Goal: Task Accomplishment & Management: Use online tool/utility

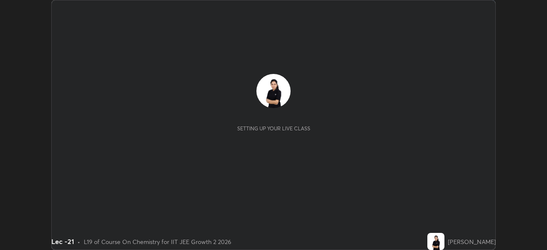
scroll to position [250, 547]
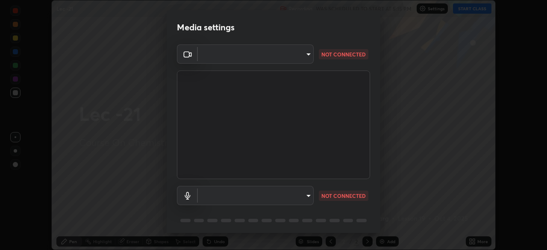
type input "27e87ea3b58fcd7b1365503e738772725eaa22834b860e95db1c7442dcaebc01"
type input "0665b2f52914ec880783b51a2d5bdc2d091013175c93d9c857ed5a486e6a4140"
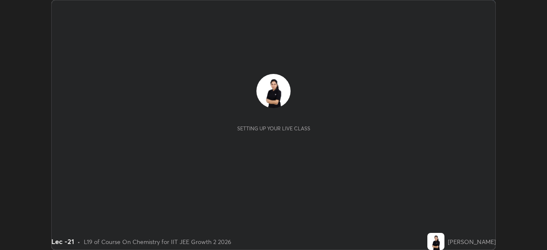
scroll to position [250, 547]
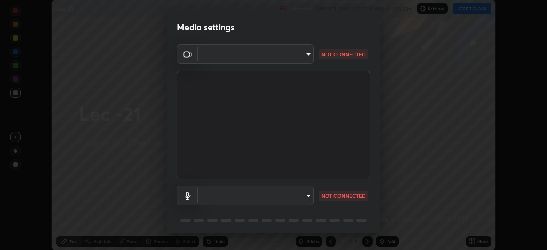
type input "27e87ea3b58fcd7b1365503e738772725eaa22834b860e95db1c7442dcaebc01"
type input "0665b2f52914ec880783b51a2d5bdc2d091013175c93d9c857ed5a486e6a4140"
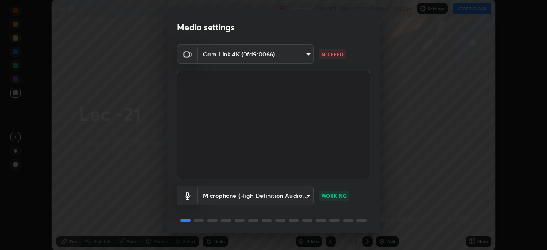
scroll to position [30, 0]
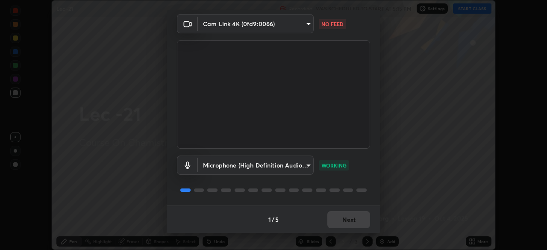
click at [304, 24] on body "Erase all Lec -21 Recording WAS SCHEDULED TO START AT 5:15 PM Settings START CL…" at bounding box center [273, 125] width 547 height 250
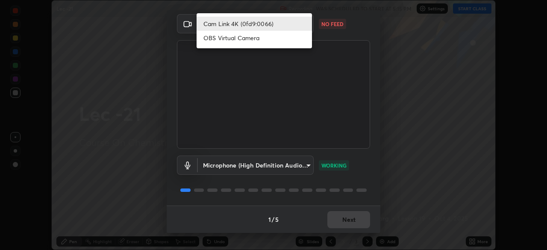
click at [268, 40] on li "OBS Virtual Camera" at bounding box center [254, 38] width 115 height 14
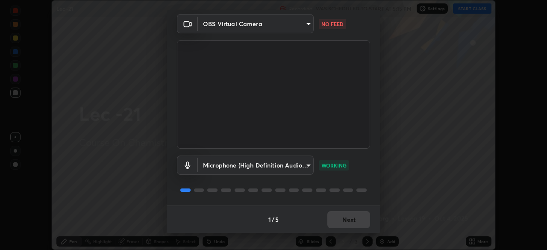
click at [303, 25] on body "Erase all Lec -21 Recording WAS SCHEDULED TO START AT 5:15 PM Settings START CL…" at bounding box center [273, 125] width 547 height 250
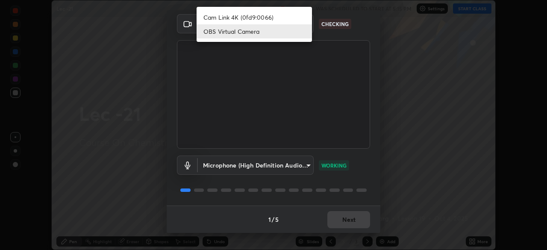
click at [280, 16] on li "Cam Link 4K (0fd9:0066)" at bounding box center [254, 17] width 115 height 14
type input "27e87ea3b58fcd7b1365503e738772725eaa22834b860e95db1c7442dcaebc01"
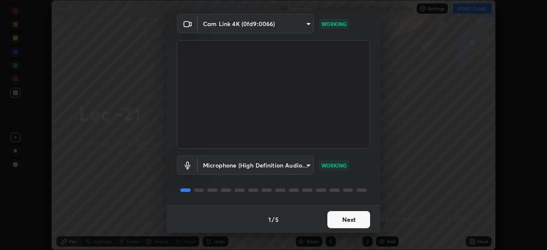
click at [350, 222] on button "Next" at bounding box center [348, 219] width 43 height 17
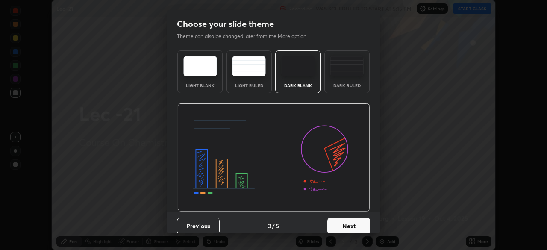
click at [349, 221] on button "Next" at bounding box center [348, 226] width 43 height 17
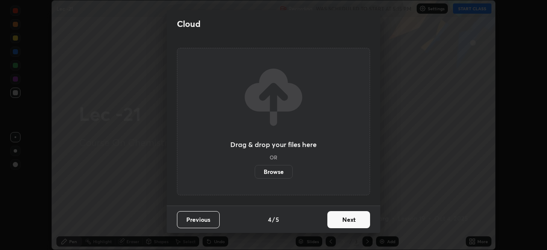
click at [349, 221] on button "Next" at bounding box center [348, 219] width 43 height 17
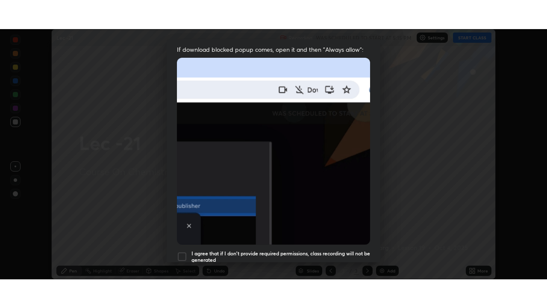
scroll to position [205, 0]
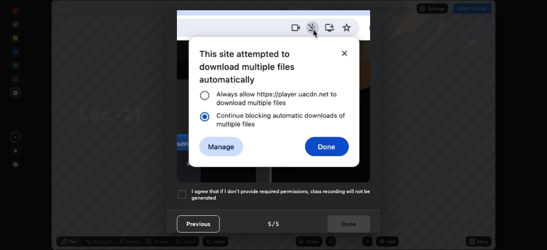
click at [182, 189] on div at bounding box center [182, 194] width 10 height 10
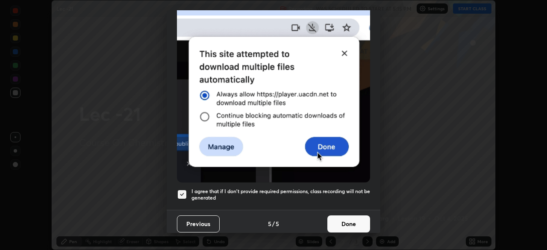
click at [342, 219] on button "Done" at bounding box center [348, 223] width 43 height 17
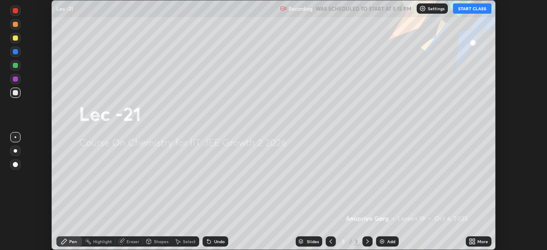
click at [473, 10] on button "START CLASS" at bounding box center [472, 8] width 38 height 10
click at [478, 241] on div "More" at bounding box center [482, 241] width 11 height 4
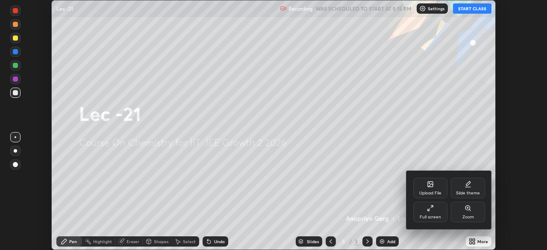
click at [437, 215] on div "Full screen" at bounding box center [430, 217] width 21 height 4
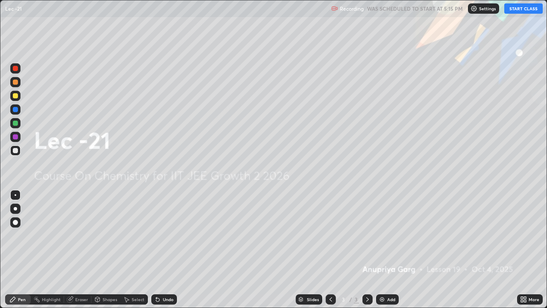
scroll to position [308, 547]
click at [381, 250] on img at bounding box center [382, 299] width 7 height 7
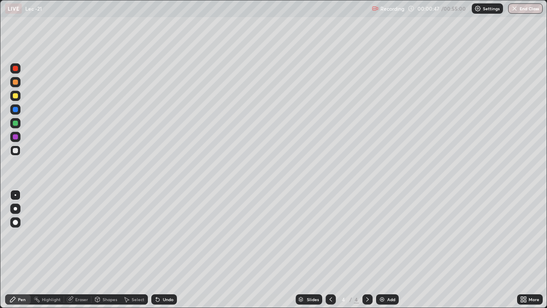
click at [81, 250] on div "Eraser" at bounding box center [81, 299] width 13 height 4
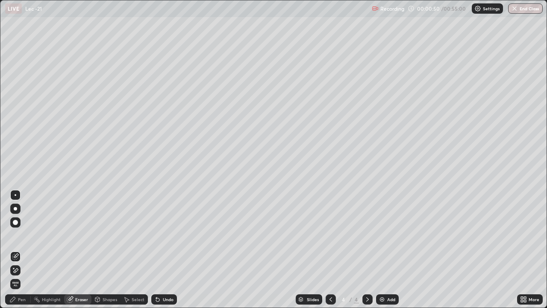
click at [19, 250] on div "Pen" at bounding box center [18, 299] width 26 height 10
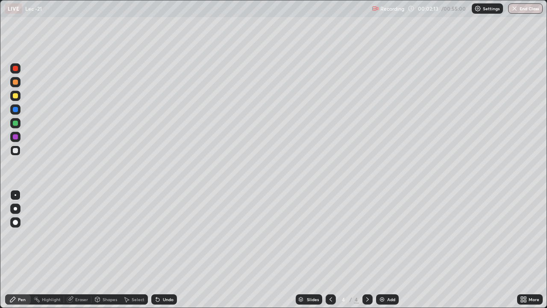
click at [136, 250] on div "Select" at bounding box center [138, 299] width 13 height 4
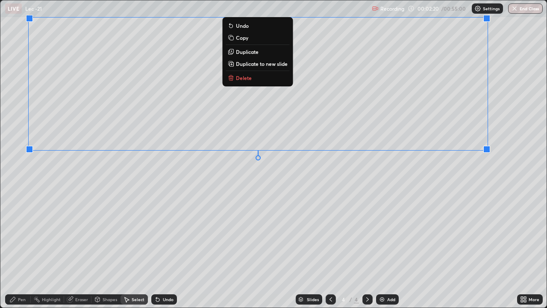
click at [413, 205] on div "0 ° Undo Copy Duplicate Duplicate to new slide Delete" at bounding box center [273, 153] width 546 height 307
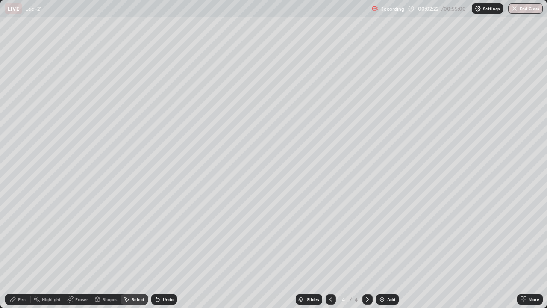
click at [27, 250] on div "Pen" at bounding box center [18, 299] width 26 height 10
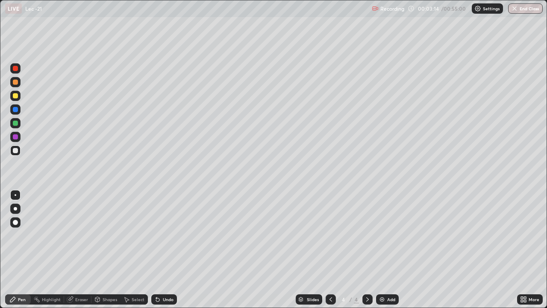
click at [86, 250] on div "Eraser" at bounding box center [81, 299] width 13 height 4
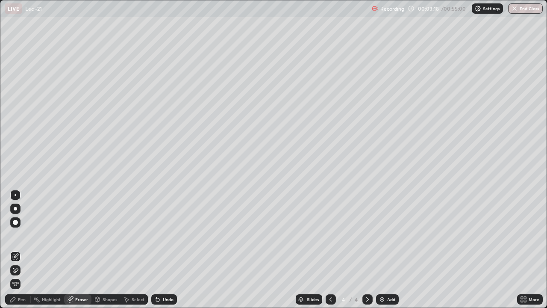
click at [23, 250] on div "Pen" at bounding box center [22, 299] width 8 height 4
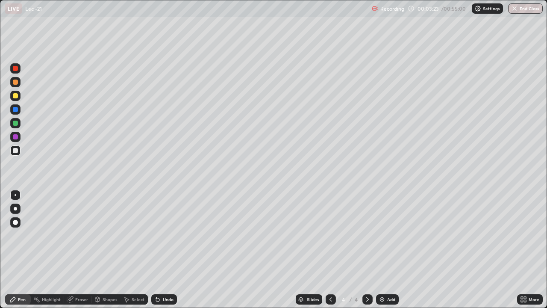
click at [133, 250] on div "Select" at bounding box center [138, 299] width 13 height 4
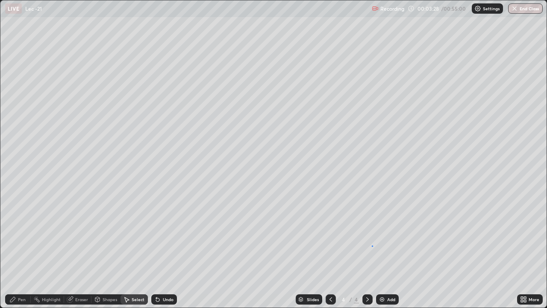
click at [372, 245] on div "0 ° Undo Copy Duplicate Duplicate to new slide Delete" at bounding box center [273, 153] width 546 height 307
click at [24, 250] on div "Pen" at bounding box center [18, 299] width 26 height 10
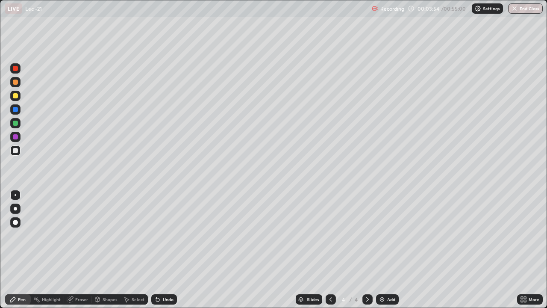
click at [100, 250] on icon at bounding box center [97, 299] width 7 height 7
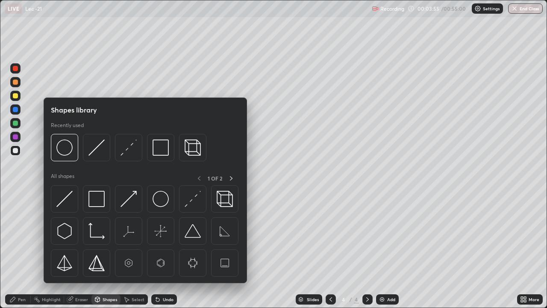
click at [16, 82] on div at bounding box center [15, 82] width 5 height 5
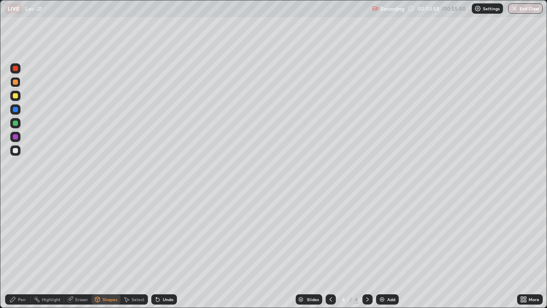
click at [77, 250] on div "Eraser" at bounding box center [81, 299] width 13 height 4
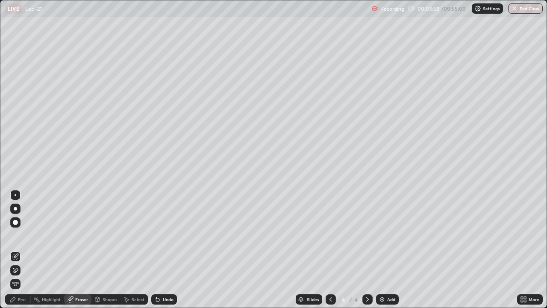
click at [103, 250] on div "Shapes" at bounding box center [110, 299] width 15 height 4
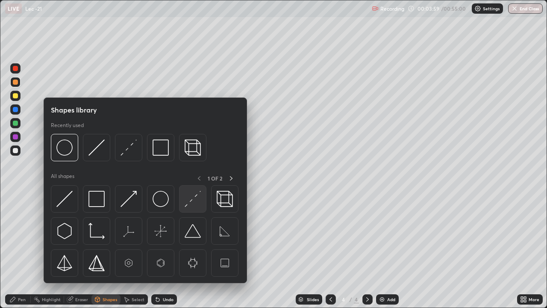
click at [186, 204] on img at bounding box center [193, 199] width 16 height 16
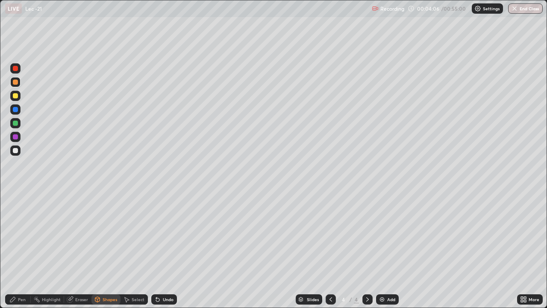
click at [18, 250] on div "Pen" at bounding box center [22, 299] width 8 height 4
click at [15, 96] on div at bounding box center [15, 95] width 5 height 5
click at [16, 150] on div at bounding box center [15, 150] width 5 height 5
click at [382, 250] on img at bounding box center [382, 299] width 7 height 7
click at [15, 83] on div at bounding box center [15, 82] width 5 height 5
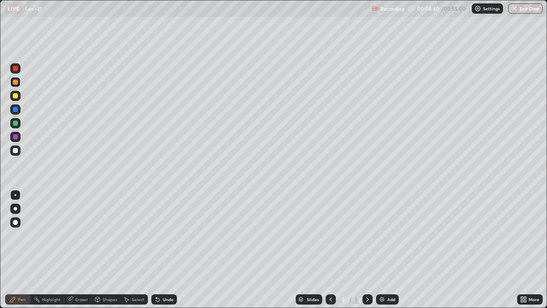
click at [18, 150] on div at bounding box center [15, 150] width 5 height 5
click at [385, 250] on div "Add" at bounding box center [387, 299] width 23 height 10
click at [82, 250] on div "Eraser" at bounding box center [81, 299] width 13 height 4
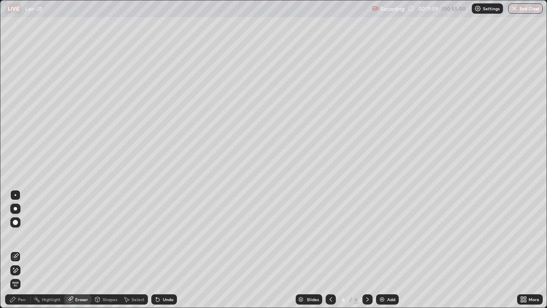
click at [20, 250] on div "Pen" at bounding box center [22, 299] width 8 height 4
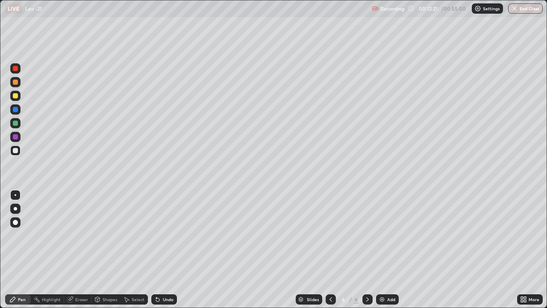
click at [136, 250] on div "Select" at bounding box center [138, 299] width 13 height 4
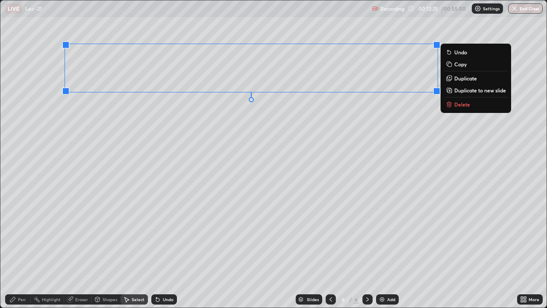
click at [239, 144] on div "0 ° Undo Copy Duplicate Duplicate to new slide Delete" at bounding box center [273, 153] width 546 height 307
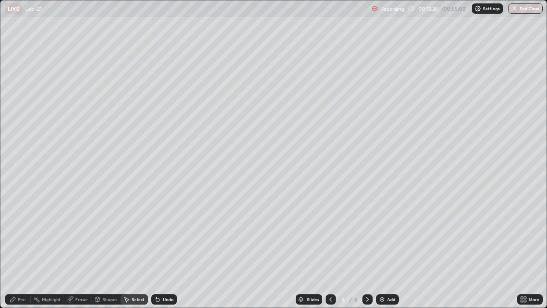
click at [17, 250] on div "Pen" at bounding box center [18, 299] width 26 height 10
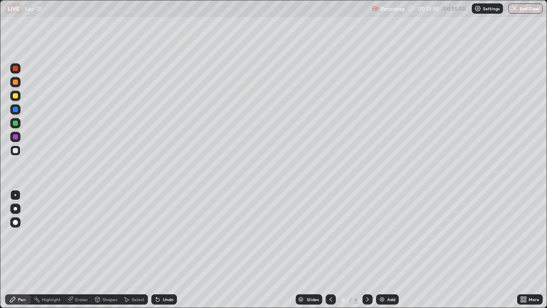
click at [130, 250] on div "Select" at bounding box center [134, 299] width 27 height 10
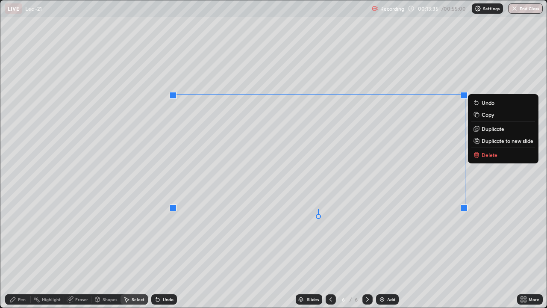
click at [282, 245] on div "0 ° Undo Copy Duplicate Duplicate to new slide Delete" at bounding box center [273, 153] width 546 height 307
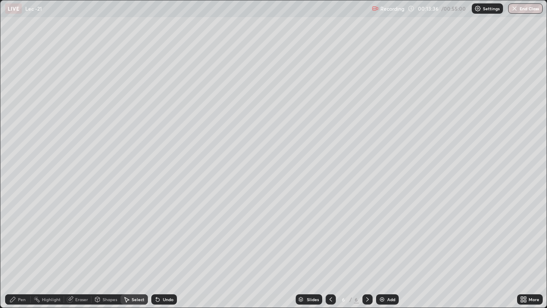
click at [25, 250] on div "Pen" at bounding box center [22, 299] width 8 height 4
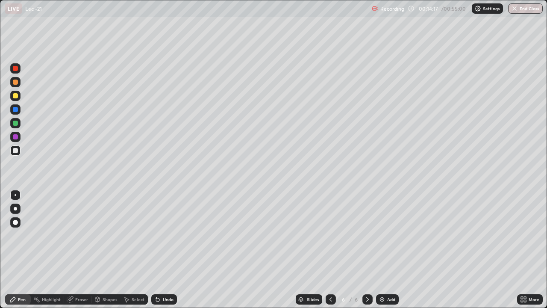
click at [136, 250] on div "Select" at bounding box center [138, 299] width 13 height 4
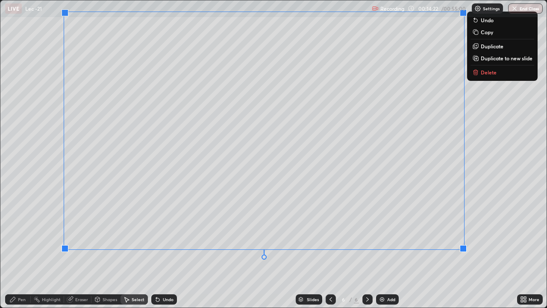
click at [265, 250] on div "0 ° Undo Copy Duplicate Duplicate to new slide Delete" at bounding box center [273, 153] width 546 height 307
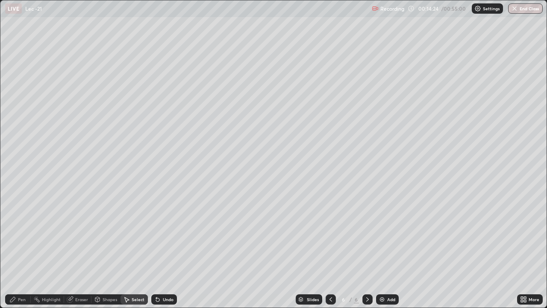
click at [21, 250] on div "Pen" at bounding box center [22, 299] width 8 height 4
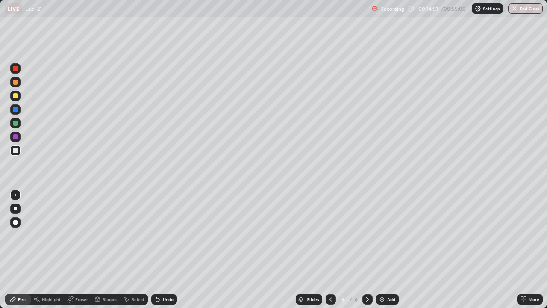
click at [104, 250] on div "Shapes" at bounding box center [110, 299] width 15 height 4
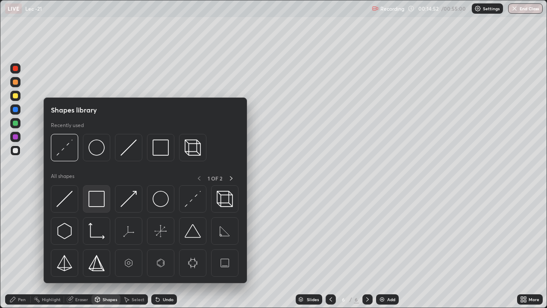
click at [99, 203] on img at bounding box center [96, 199] width 16 height 16
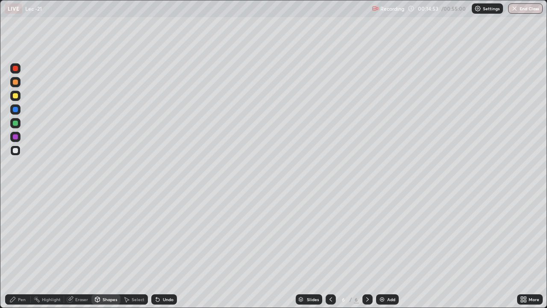
click at [14, 93] on div at bounding box center [15, 95] width 5 height 5
click at [21, 250] on div "Pen" at bounding box center [22, 299] width 8 height 4
click at [17, 150] on div at bounding box center [15, 150] width 5 height 5
click at [383, 250] on img at bounding box center [382, 299] width 7 height 7
click at [17, 153] on div at bounding box center [15, 150] width 5 height 5
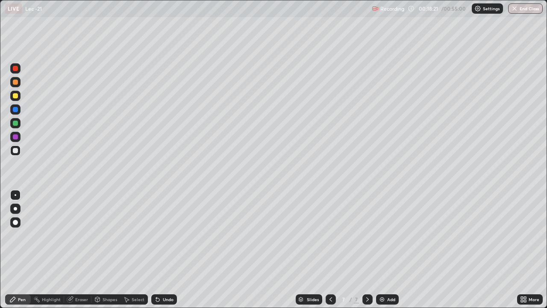
click at [136, 250] on div "Select" at bounding box center [134, 299] width 27 height 10
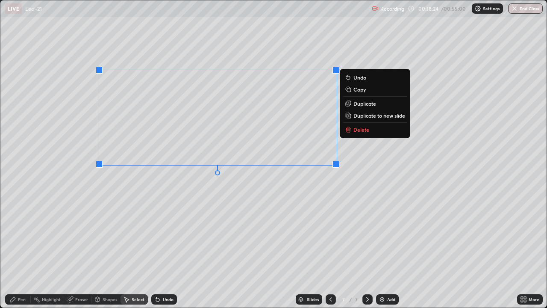
click at [222, 203] on div "0 ° Undo Copy Duplicate Duplicate to new slide Delete" at bounding box center [273, 153] width 546 height 307
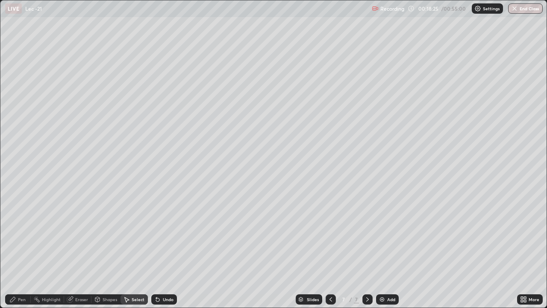
click at [19, 250] on div "Pen" at bounding box center [22, 299] width 8 height 4
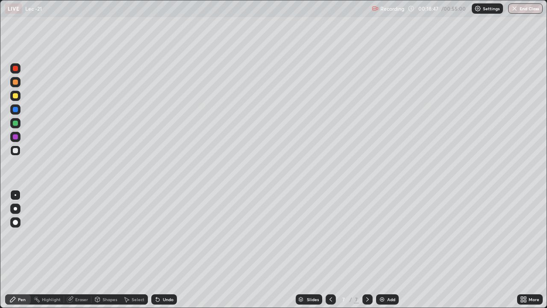
click at [16, 82] on div at bounding box center [15, 82] width 5 height 5
click at [16, 152] on div at bounding box center [15, 150] width 5 height 5
click at [82, 250] on div "Eraser" at bounding box center [81, 299] width 13 height 4
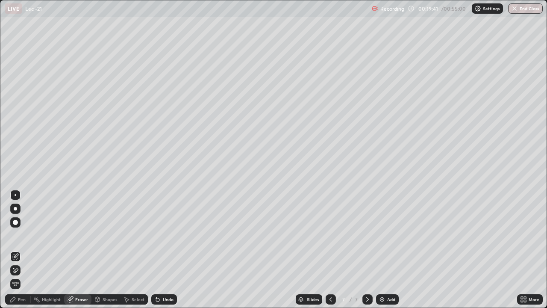
click at [21, 250] on div "Pen" at bounding box center [22, 299] width 8 height 4
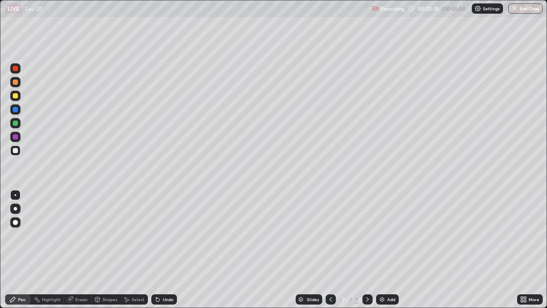
click at [330, 250] on icon at bounding box center [330, 299] width 7 height 7
click at [367, 250] on icon at bounding box center [367, 299] width 7 height 7
click at [393, 250] on div "Add" at bounding box center [391, 299] width 8 height 4
click at [17, 152] on div at bounding box center [15, 150] width 5 height 5
click at [134, 250] on div "Select" at bounding box center [134, 299] width 27 height 10
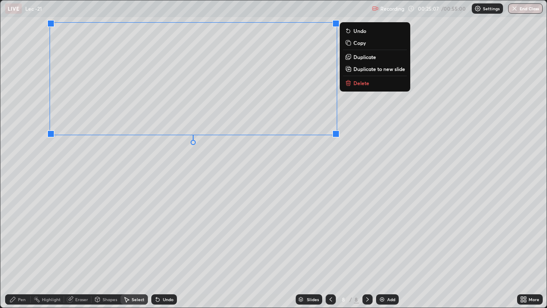
click at [147, 186] on div "0 ° Undo Copy Duplicate Duplicate to new slide Delete" at bounding box center [273, 153] width 546 height 307
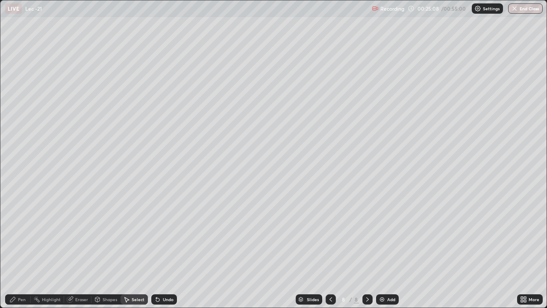
click at [20, 250] on div "Pen" at bounding box center [22, 299] width 8 height 4
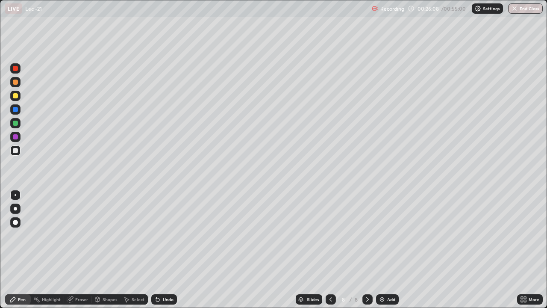
click at [16, 84] on div at bounding box center [15, 82] width 5 height 5
click at [16, 154] on div at bounding box center [15, 150] width 10 height 10
click at [387, 250] on div "Add" at bounding box center [391, 299] width 8 height 4
click at [133, 250] on div "Select" at bounding box center [138, 299] width 13 height 4
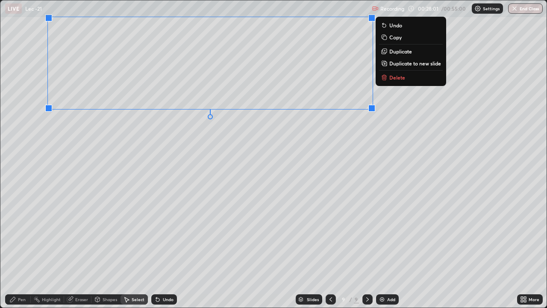
click at [182, 172] on div "0 ° Undo Copy Duplicate Duplicate to new slide Delete" at bounding box center [273, 153] width 546 height 307
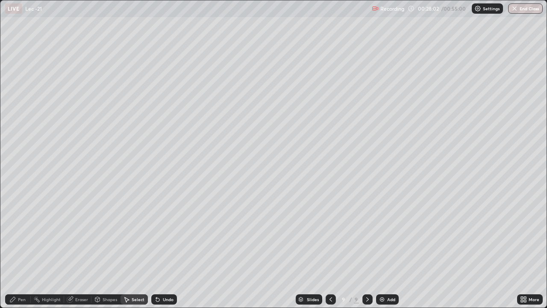
click at [25, 250] on div "Pen" at bounding box center [22, 299] width 8 height 4
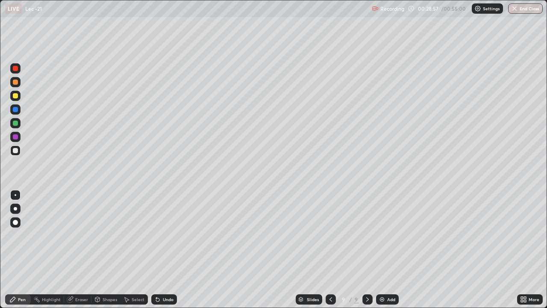
click at [134, 250] on div "Select" at bounding box center [138, 299] width 13 height 4
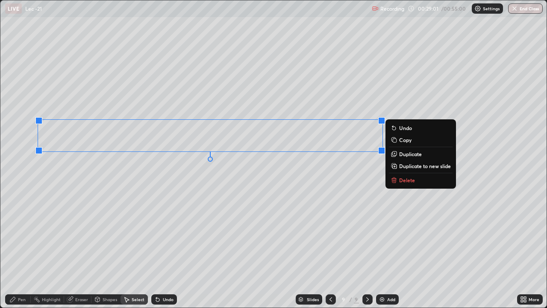
click at [245, 193] on div "0 ° Undo Copy Duplicate Duplicate to new slide Delete" at bounding box center [273, 153] width 546 height 307
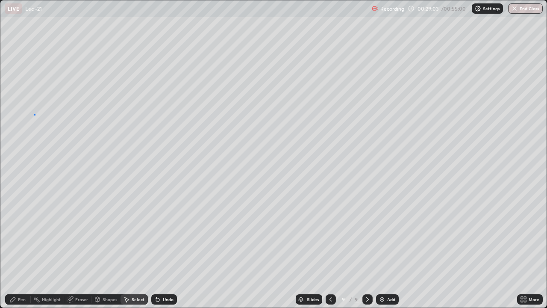
click at [34, 115] on div "0 ° Undo Copy Duplicate Duplicate to new slide Delete" at bounding box center [273, 153] width 546 height 307
click at [22, 250] on div "Pen" at bounding box center [22, 299] width 8 height 4
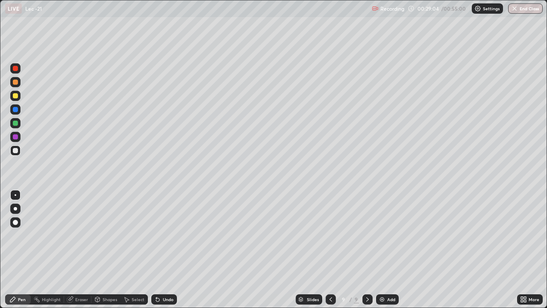
click at [18, 81] on div at bounding box center [15, 82] width 5 height 5
click at [16, 151] on div at bounding box center [15, 150] width 5 height 5
click at [18, 83] on div at bounding box center [15, 82] width 5 height 5
click at [15, 151] on div at bounding box center [15, 150] width 5 height 5
click at [107, 250] on div "Shapes" at bounding box center [110, 299] width 15 height 4
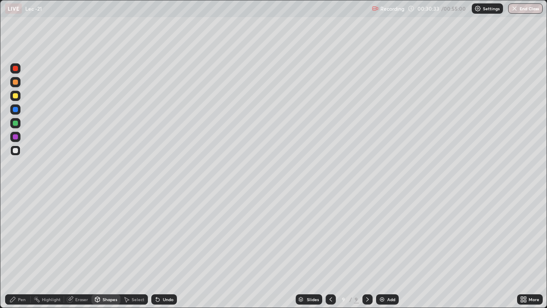
click at [16, 83] on div at bounding box center [15, 82] width 5 height 5
click at [109, 250] on div "Shapes" at bounding box center [110, 299] width 15 height 4
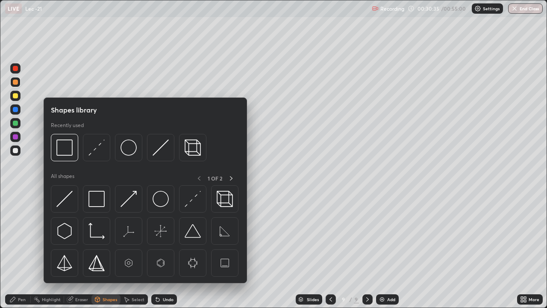
click at [97, 202] on img at bounding box center [96, 199] width 16 height 16
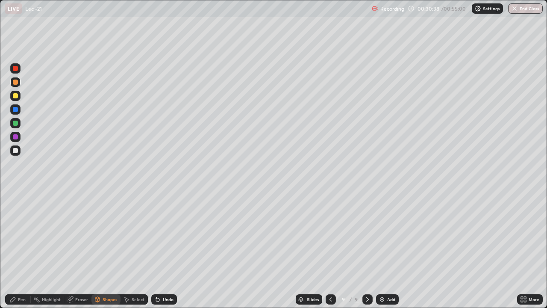
click at [19, 250] on div "Pen" at bounding box center [18, 299] width 26 height 10
click at [108, 250] on div "Shapes" at bounding box center [110, 299] width 15 height 4
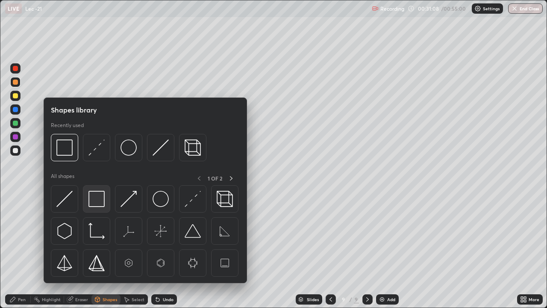
click at [98, 204] on img at bounding box center [96, 199] width 16 height 16
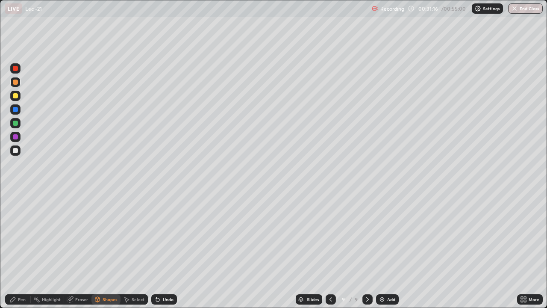
click at [21, 250] on div "Pen" at bounding box center [22, 299] width 8 height 4
click at [383, 250] on img at bounding box center [382, 299] width 7 height 7
click at [17, 153] on div at bounding box center [15, 150] width 5 height 5
click at [136, 250] on div "Select" at bounding box center [138, 299] width 13 height 4
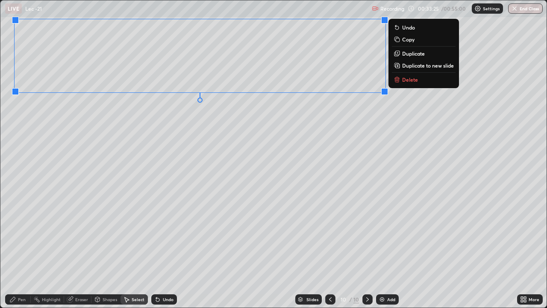
click at [187, 167] on div "0 ° Undo Copy Duplicate Duplicate to new slide Delete" at bounding box center [273, 153] width 546 height 307
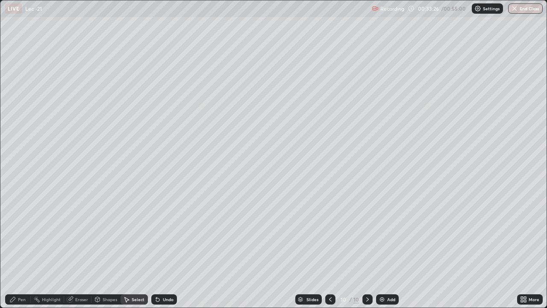
click at [24, 250] on div "Pen" at bounding box center [22, 299] width 8 height 4
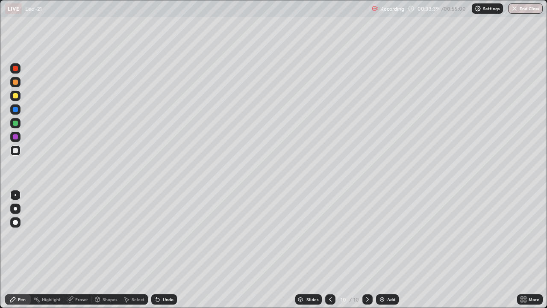
click at [20, 86] on div at bounding box center [15, 82] width 10 height 14
click at [16, 150] on div at bounding box center [15, 150] width 5 height 5
click at [140, 250] on div "Select" at bounding box center [138, 299] width 13 height 4
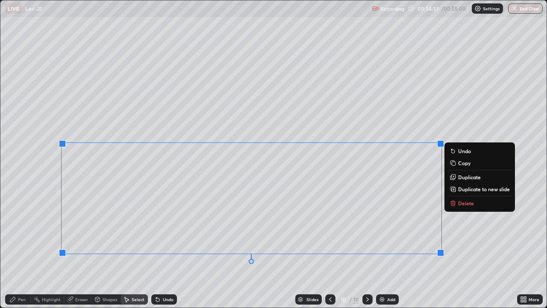
click at [344, 250] on div "0 ° Undo Copy Duplicate Duplicate to new slide Delete" at bounding box center [273, 153] width 546 height 307
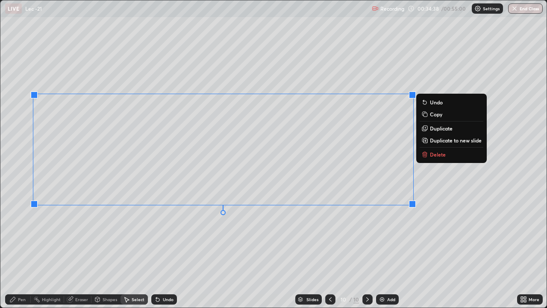
click at [310, 240] on div "0 ° Undo Copy Duplicate Duplicate to new slide Delete" at bounding box center [273, 153] width 546 height 307
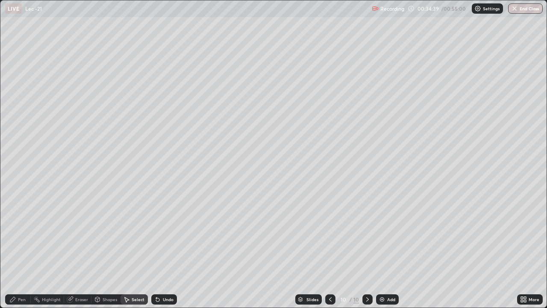
click at [23, 250] on div "Pen" at bounding box center [22, 299] width 8 height 4
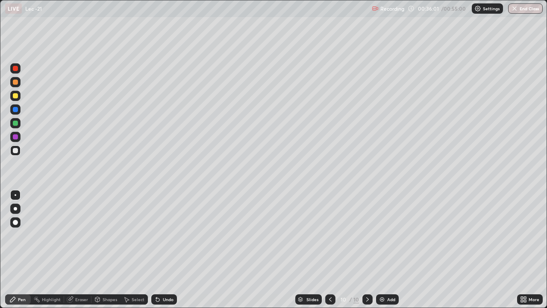
click at [389, 250] on div "Add" at bounding box center [391, 299] width 8 height 4
click at [18, 84] on div at bounding box center [15, 82] width 10 height 10
click at [133, 250] on div "Select" at bounding box center [138, 299] width 13 height 4
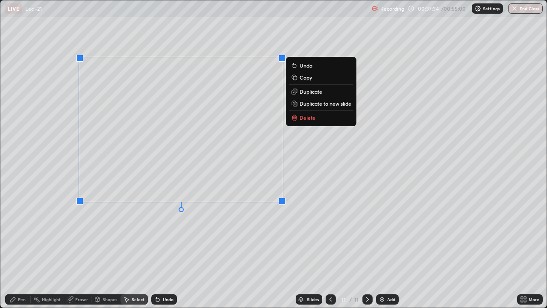
click at [164, 219] on div "0 ° Undo Copy Duplicate Duplicate to new slide Delete" at bounding box center [273, 153] width 546 height 307
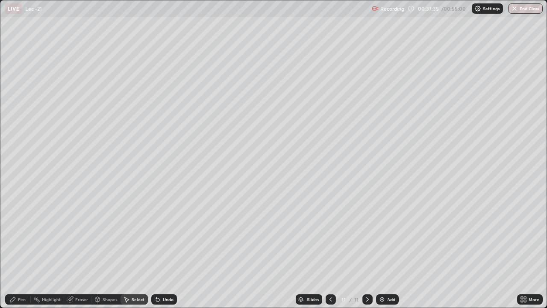
click at [22, 250] on div "Pen" at bounding box center [22, 299] width 8 height 4
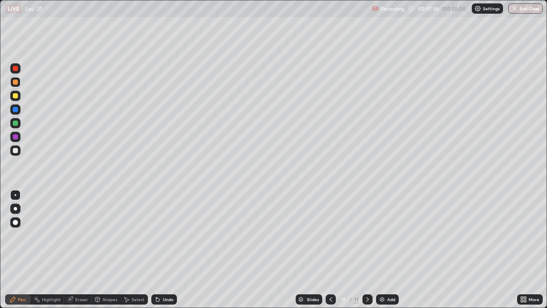
click at [16, 150] on div at bounding box center [15, 150] width 5 height 5
click at [132, 250] on div "Select" at bounding box center [138, 299] width 13 height 4
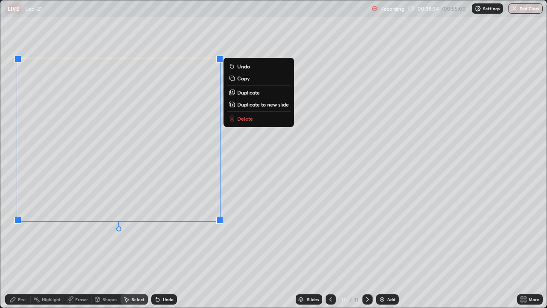
click at [133, 250] on div "0 ° Undo Copy Duplicate Duplicate to new slide Delete" at bounding box center [273, 153] width 546 height 307
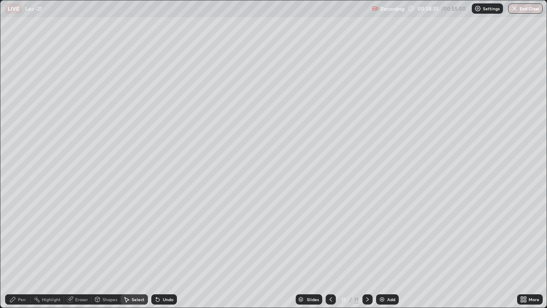
click at [21, 250] on div "Pen" at bounding box center [22, 299] width 8 height 4
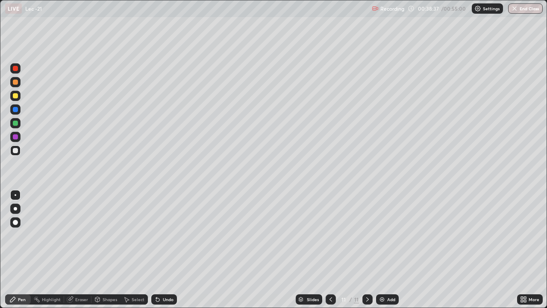
click at [114, 250] on div "Shapes" at bounding box center [110, 299] width 15 height 4
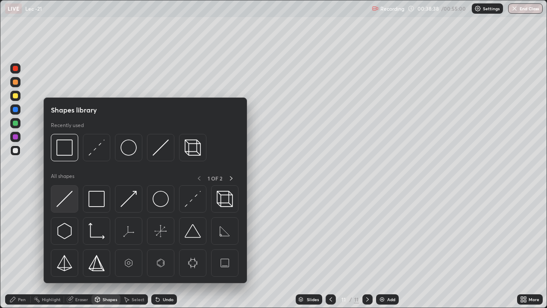
click at [74, 202] on div at bounding box center [64, 198] width 27 height 27
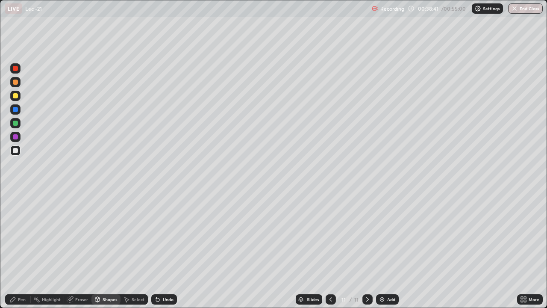
click at [27, 250] on div "Pen" at bounding box center [18, 299] width 26 height 10
click at [15, 80] on div at bounding box center [15, 82] width 5 height 5
click at [18, 153] on div at bounding box center [15, 150] width 10 height 10
click at [386, 250] on div "Add" at bounding box center [387, 299] width 23 height 10
click at [132, 250] on div "Select" at bounding box center [138, 299] width 13 height 4
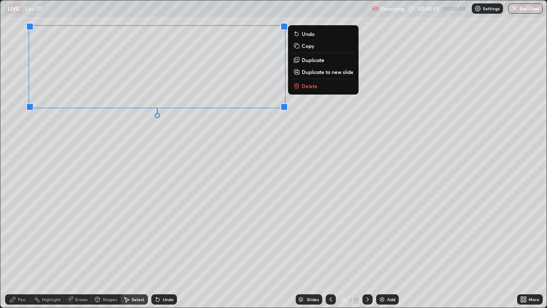
click at [168, 157] on div "0 ° Undo Copy Duplicate Duplicate to new slide Delete" at bounding box center [273, 153] width 546 height 307
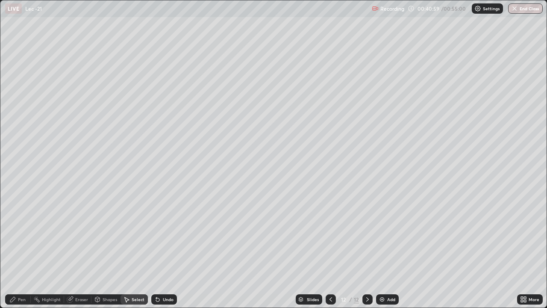
click at [19, 250] on div "Pen" at bounding box center [22, 299] width 8 height 4
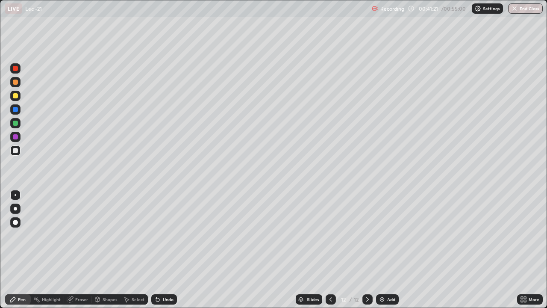
click at [127, 250] on icon at bounding box center [126, 299] width 7 height 7
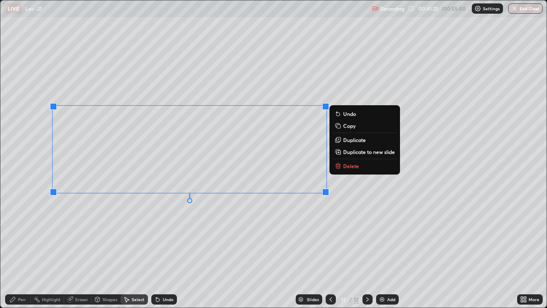
click at [231, 235] on div "0 ° Undo Copy Duplicate Duplicate to new slide Delete" at bounding box center [273, 153] width 546 height 307
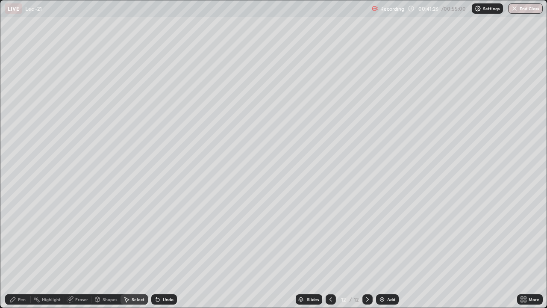
click at [22, 250] on div "Pen" at bounding box center [22, 299] width 8 height 4
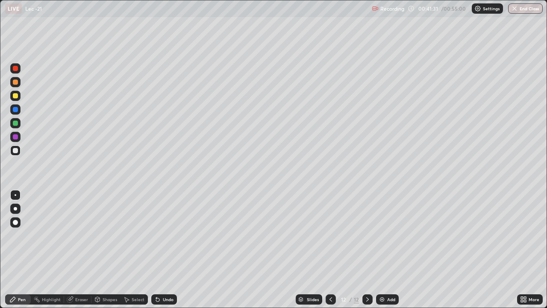
click at [20, 82] on div at bounding box center [15, 82] width 10 height 10
click at [329, 250] on icon at bounding box center [330, 299] width 7 height 7
click at [330, 250] on icon at bounding box center [330, 299] width 7 height 7
click at [365, 250] on icon at bounding box center [367, 299] width 7 height 7
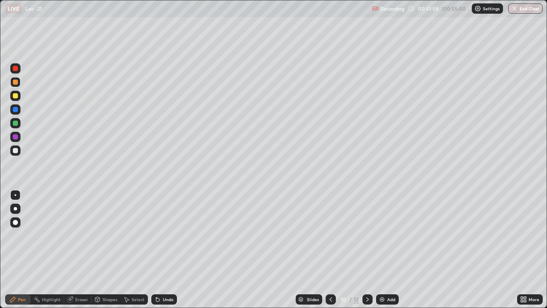
click at [367, 250] on icon at bounding box center [367, 299] width 3 height 4
click at [367, 250] on icon at bounding box center [367, 299] width 7 height 7
click at [17, 152] on div at bounding box center [15, 150] width 5 height 5
click at [81, 250] on div "Eraser" at bounding box center [81, 299] width 13 height 4
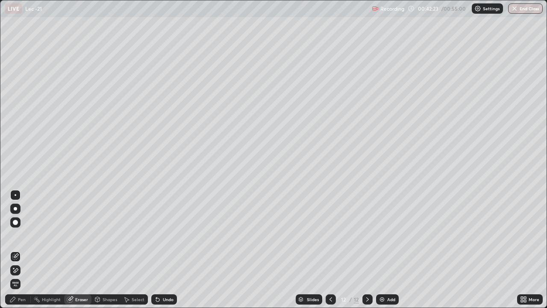
click at [18, 250] on div "Pen" at bounding box center [22, 299] width 8 height 4
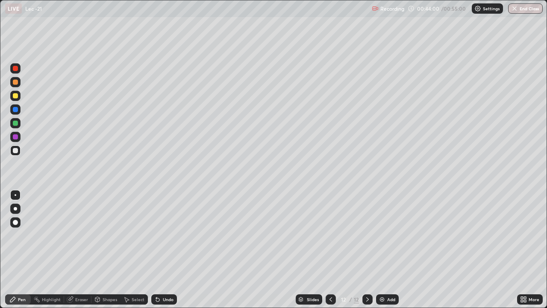
click at [381, 250] on img at bounding box center [382, 299] width 7 height 7
click at [137, 250] on div "Select" at bounding box center [138, 299] width 13 height 4
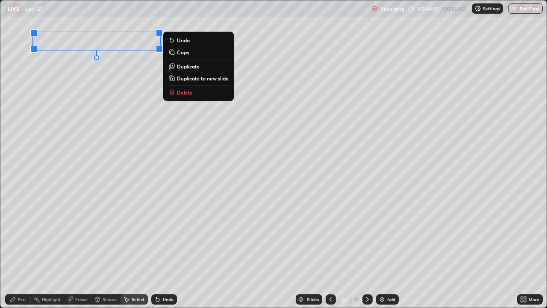
click at [95, 121] on div "0 ° Undo Copy Duplicate Duplicate to new slide Delete" at bounding box center [273, 153] width 546 height 307
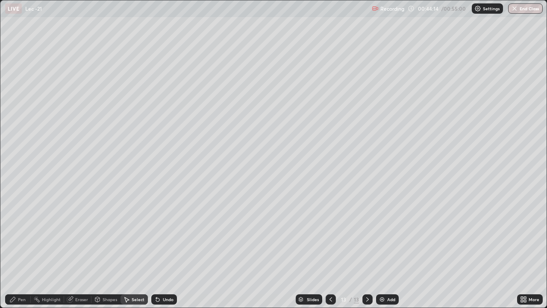
click at [21, 250] on div "Pen" at bounding box center [22, 299] width 8 height 4
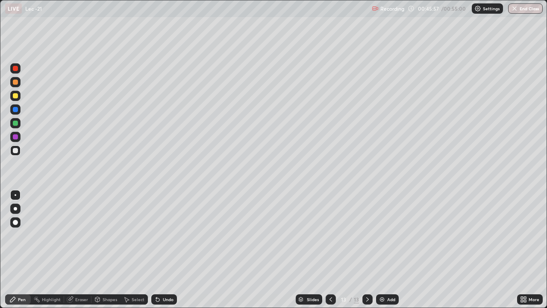
click at [85, 250] on div "Eraser" at bounding box center [81, 299] width 13 height 4
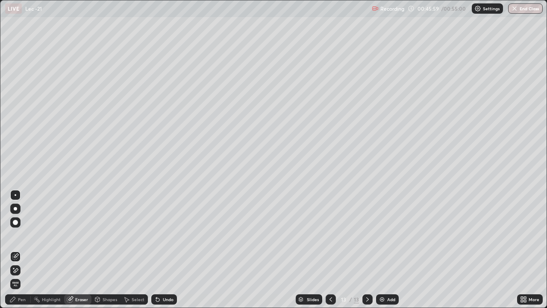
click at [21, 250] on div "Pen" at bounding box center [22, 299] width 8 height 4
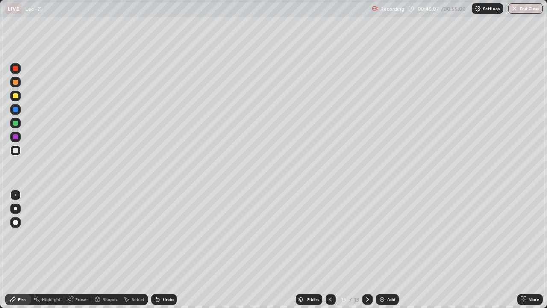
click at [80, 250] on div "Eraser" at bounding box center [81, 299] width 13 height 4
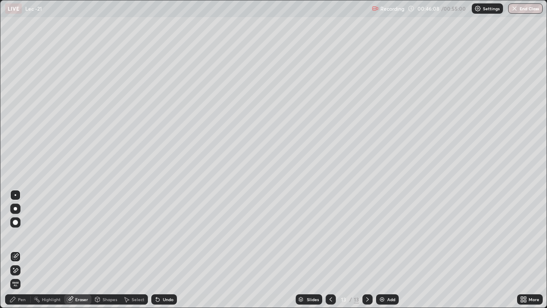
click at [22, 250] on div "Pen" at bounding box center [18, 299] width 26 height 10
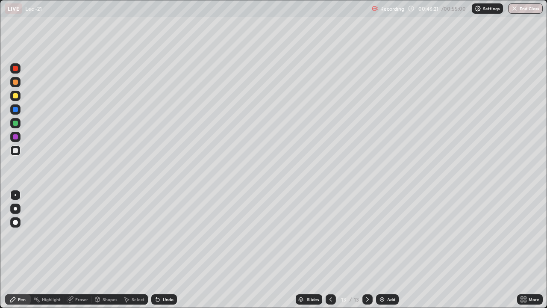
click at [133, 250] on div "Select" at bounding box center [138, 299] width 13 height 4
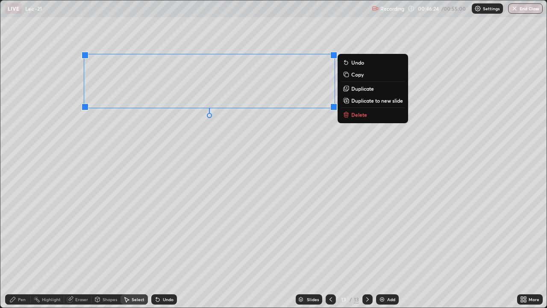
click at [207, 144] on div "0 ° Undo Copy Duplicate Duplicate to new slide Delete" at bounding box center [273, 153] width 546 height 307
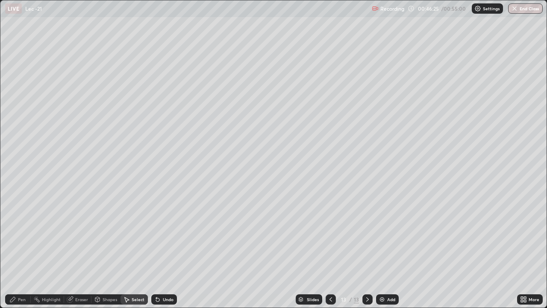
click at [21, 250] on div "Pen" at bounding box center [22, 299] width 8 height 4
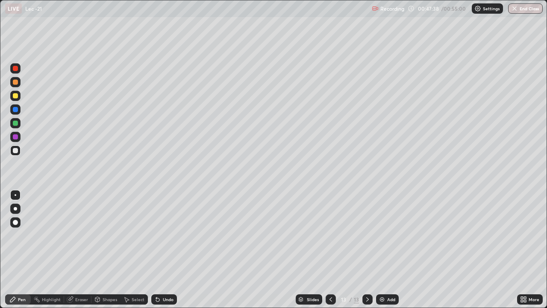
click at [83, 250] on div "Eraser" at bounding box center [77, 299] width 27 height 10
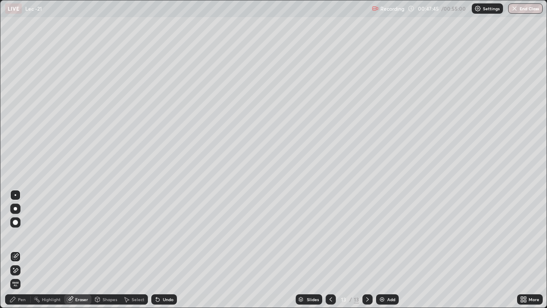
click at [22, 250] on div "Pen" at bounding box center [22, 299] width 8 height 4
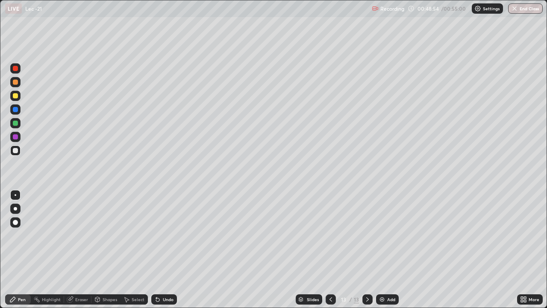
click at [81, 250] on div "Eraser" at bounding box center [81, 299] width 13 height 4
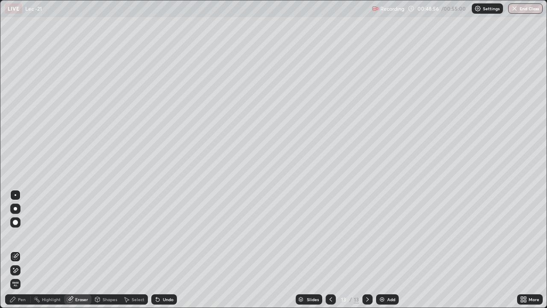
click at [18, 250] on div "Pen" at bounding box center [18, 299] width 26 height 10
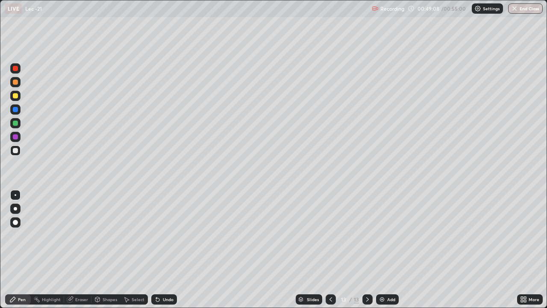
click at [16, 83] on div at bounding box center [15, 82] width 5 height 5
click at [139, 250] on div "Select" at bounding box center [138, 299] width 13 height 4
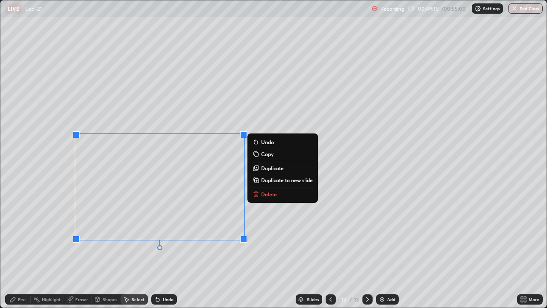
click at [143, 250] on div "0 ° Undo Copy Duplicate Duplicate to new slide Delete" at bounding box center [273, 153] width 546 height 307
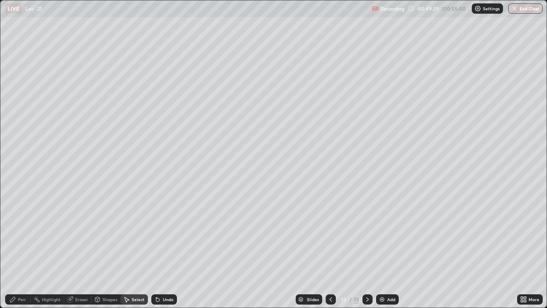
click at [221, 177] on div "0 ° Undo Copy Duplicate Duplicate to new slide Delete" at bounding box center [273, 153] width 546 height 307
click at [24, 250] on div "Pen" at bounding box center [22, 299] width 8 height 4
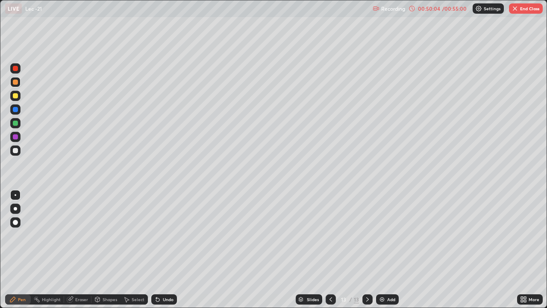
click at [19, 100] on div at bounding box center [15, 96] width 10 height 10
click at [18, 154] on div at bounding box center [15, 150] width 10 height 10
click at [25, 250] on div "Pen" at bounding box center [22, 299] width 8 height 4
click at [81, 250] on div "Eraser" at bounding box center [81, 299] width 13 height 4
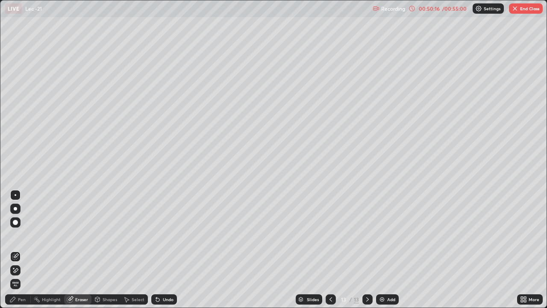
click at [15, 220] on div at bounding box center [15, 222] width 5 height 5
click at [21, 250] on div "Pen" at bounding box center [22, 299] width 8 height 4
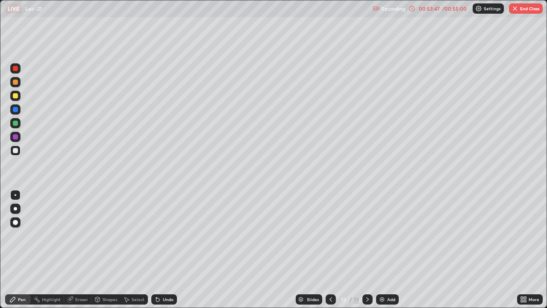
click at [383, 250] on img at bounding box center [382, 299] width 7 height 7
click at [137, 250] on div "Select" at bounding box center [138, 299] width 13 height 4
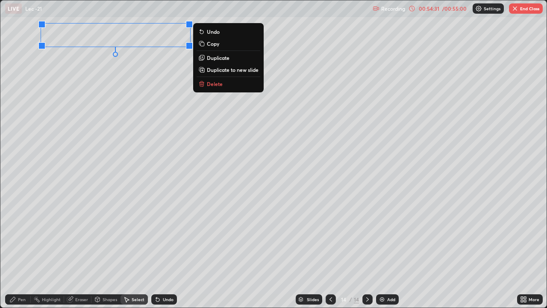
click at [92, 122] on div "0 ° Undo Copy Duplicate Duplicate to new slide Delete" at bounding box center [273, 153] width 546 height 307
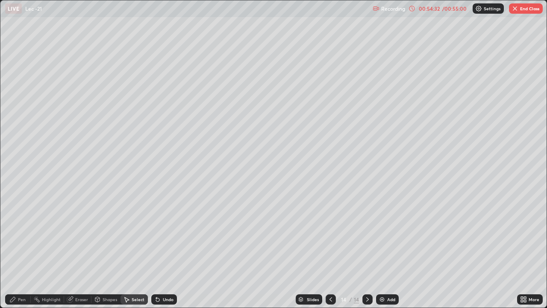
click at [18, 250] on div "Pen" at bounding box center [22, 299] width 8 height 4
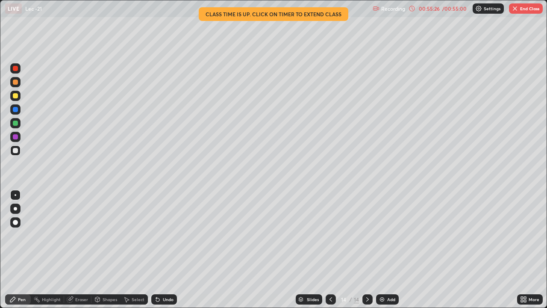
click at [138, 250] on div "Select" at bounding box center [138, 299] width 13 height 4
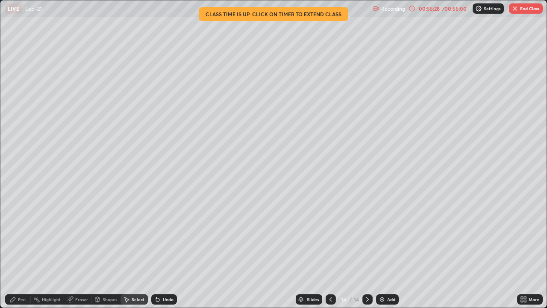
click at [106, 250] on div "Shapes" at bounding box center [105, 299] width 29 height 10
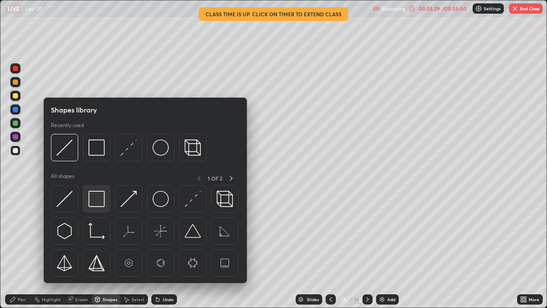
click at [100, 205] on img at bounding box center [96, 199] width 16 height 16
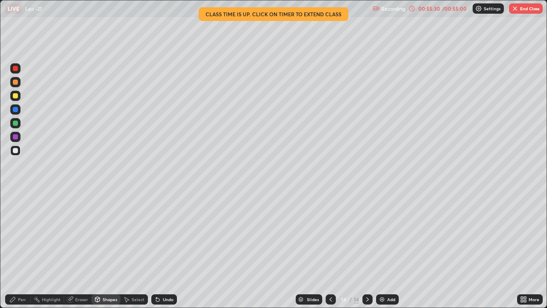
click at [16, 83] on div at bounding box center [15, 82] width 5 height 5
click at [430, 9] on div "00:55:37" at bounding box center [429, 8] width 24 height 5
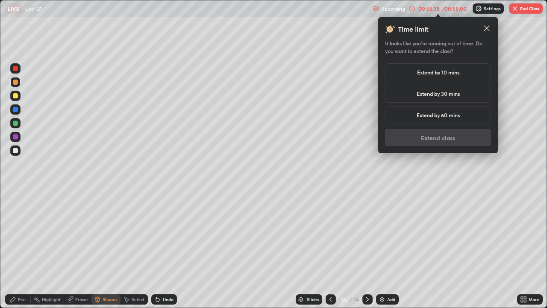
click at [457, 74] on h5 "Extend by 10 mins" at bounding box center [438, 72] width 42 height 8
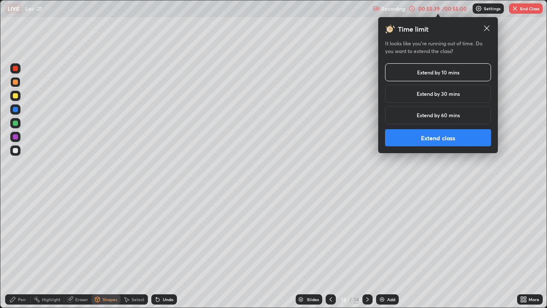
click at [440, 138] on button "Extend class" at bounding box center [438, 137] width 106 height 17
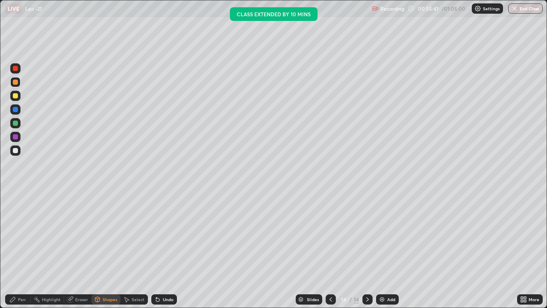
click at [131, 250] on div "Select" at bounding box center [134, 299] width 27 height 10
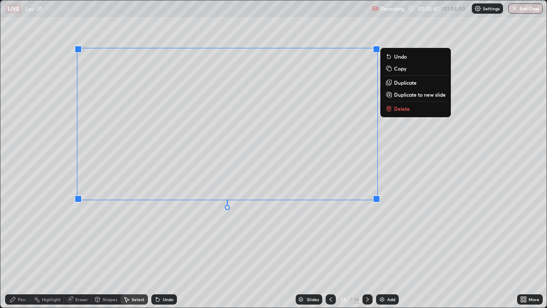
click at [253, 231] on div "0 ° Undo Copy Duplicate Duplicate to new slide Delete" at bounding box center [273, 153] width 546 height 307
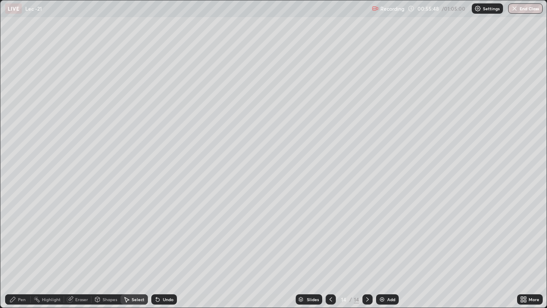
click at [24, 250] on div "Pen" at bounding box center [18, 299] width 26 height 10
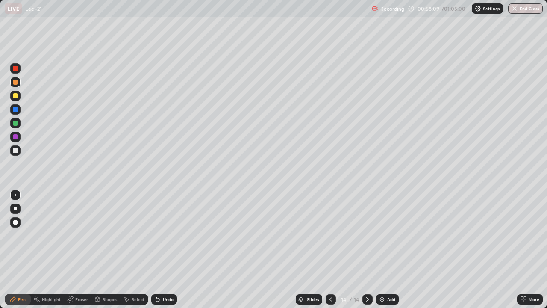
click at [522, 10] on button "End Class" at bounding box center [525, 8] width 35 height 10
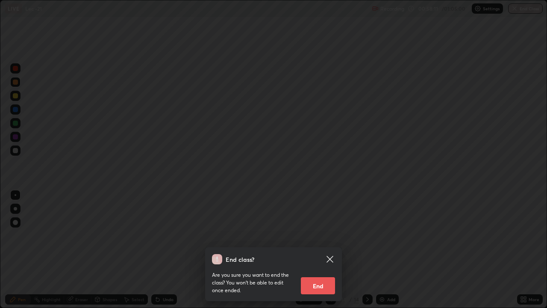
click at [323, 250] on button "End" at bounding box center [318, 285] width 34 height 17
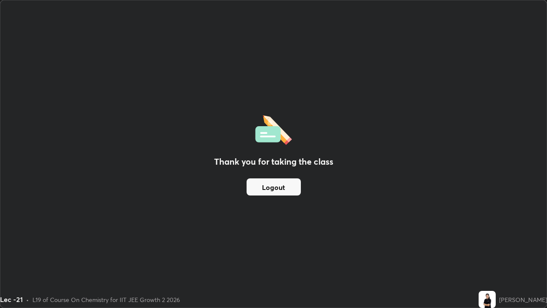
click at [280, 186] on button "Logout" at bounding box center [274, 186] width 54 height 17
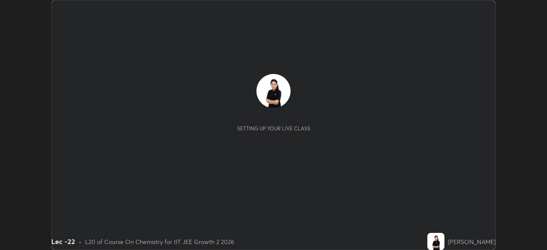
scroll to position [250, 547]
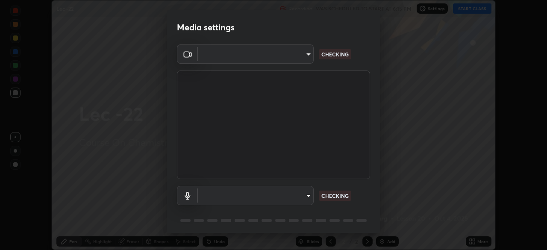
type input "27e87ea3b58fcd7b1365503e738772725eaa22834b860e95db1c7442dcaebc01"
type input "0665b2f52914ec880783b51a2d5bdc2d091013175c93d9c857ed5a486e6a4140"
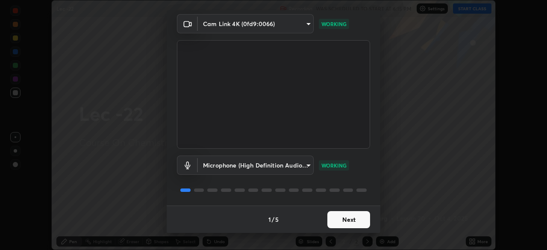
click at [354, 222] on button "Next" at bounding box center [348, 219] width 43 height 17
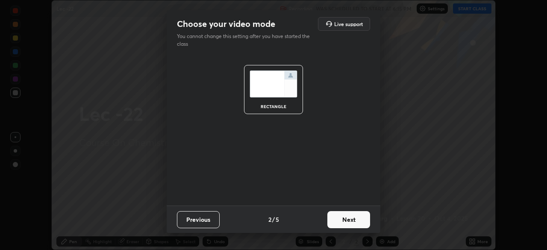
click at [357, 220] on button "Next" at bounding box center [348, 219] width 43 height 17
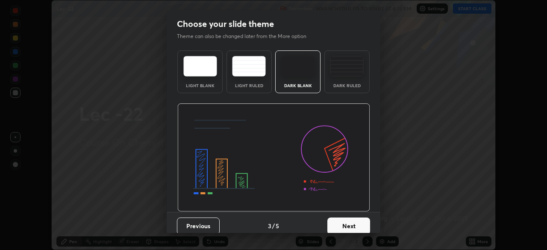
click at [351, 221] on button "Next" at bounding box center [348, 226] width 43 height 17
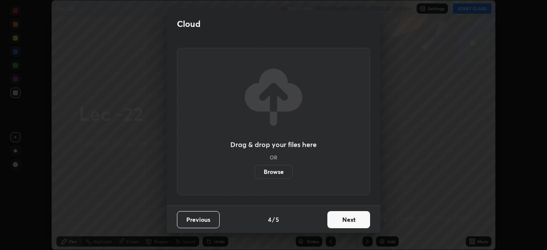
click at [350, 222] on button "Next" at bounding box center [348, 219] width 43 height 17
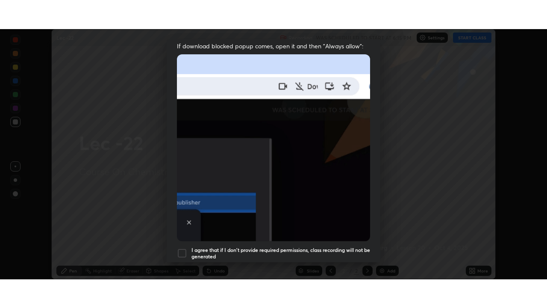
scroll to position [205, 0]
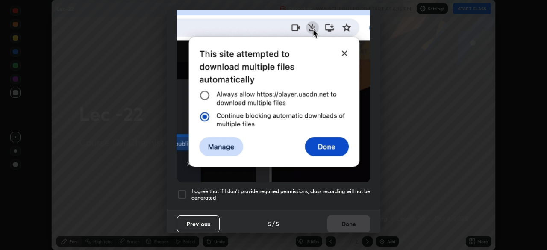
click at [187, 192] on div "I agree that if I don't provide required permissions, class recording will not …" at bounding box center [273, 194] width 193 height 10
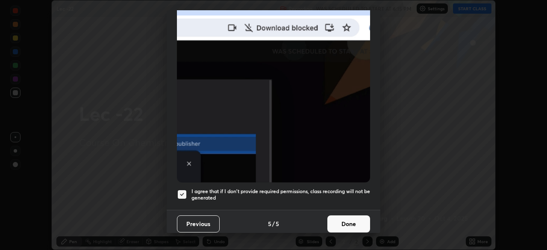
click at [348, 224] on button "Done" at bounding box center [348, 223] width 43 height 17
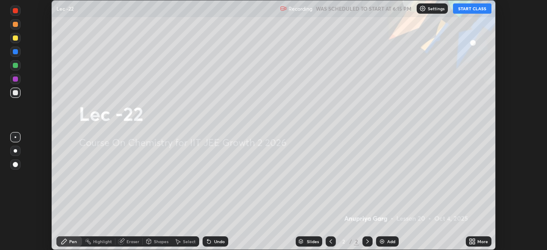
click at [475, 12] on button "START CLASS" at bounding box center [472, 8] width 38 height 10
click at [474, 240] on icon at bounding box center [474, 240] width 2 height 2
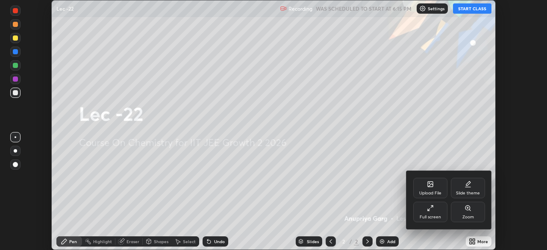
click at [432, 216] on div "Full screen" at bounding box center [430, 217] width 21 height 4
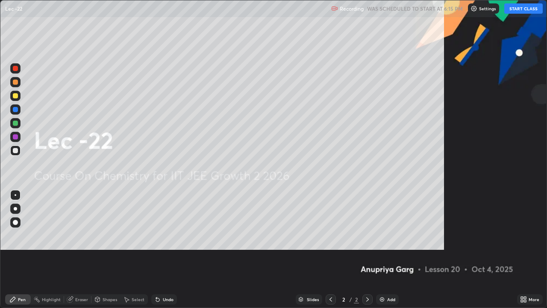
scroll to position [308, 547]
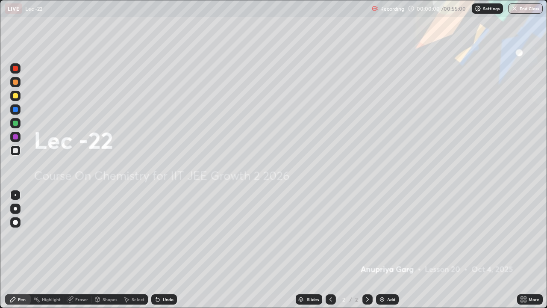
click at [386, 250] on div "Add" at bounding box center [387, 299] width 23 height 10
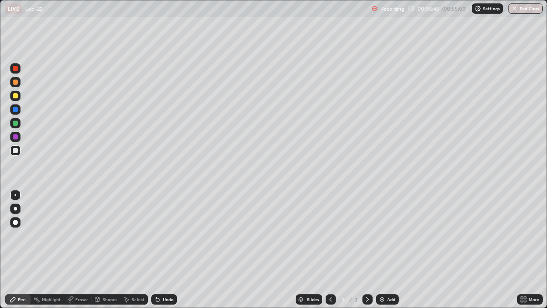
click at [17, 83] on div at bounding box center [15, 82] width 5 height 5
click at [107, 250] on div "Shapes" at bounding box center [110, 299] width 15 height 4
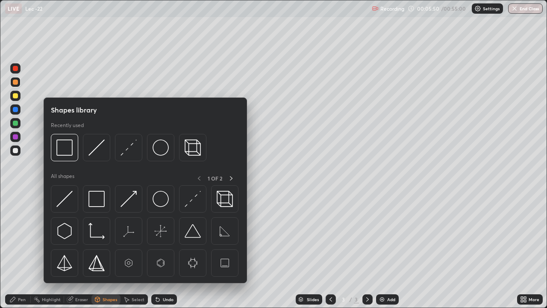
click at [129, 250] on icon at bounding box center [126, 299] width 7 height 7
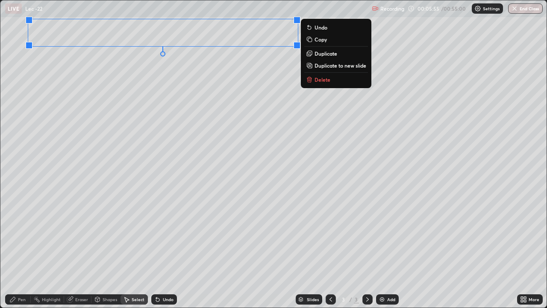
click at [198, 120] on div "0 ° Undo Copy Duplicate Duplicate to new slide Delete" at bounding box center [273, 153] width 546 height 307
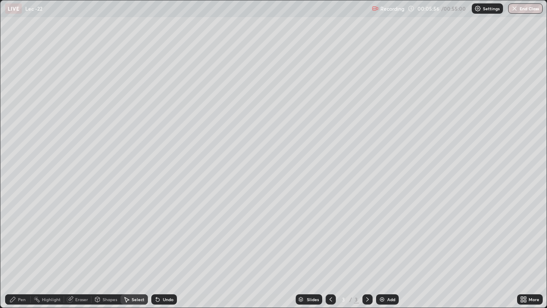
click at [19, 250] on div "Pen" at bounding box center [22, 299] width 8 height 4
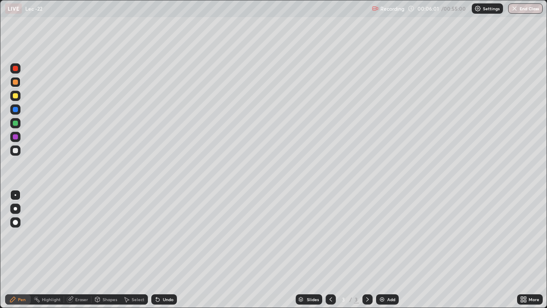
click at [16, 151] on div at bounding box center [15, 150] width 5 height 5
click at [136, 250] on div "Select" at bounding box center [138, 299] width 13 height 4
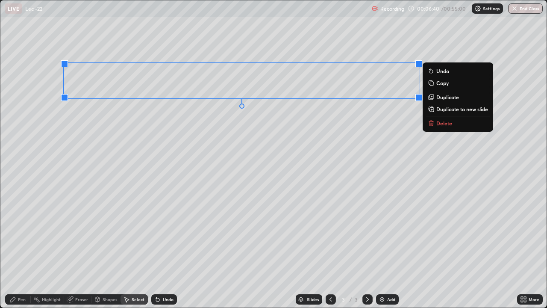
click at [225, 193] on div "0 ° Undo Copy Duplicate Duplicate to new slide Delete" at bounding box center [273, 153] width 546 height 307
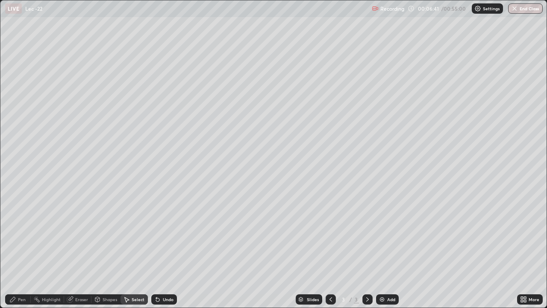
click at [27, 250] on div "Pen" at bounding box center [18, 299] width 26 height 10
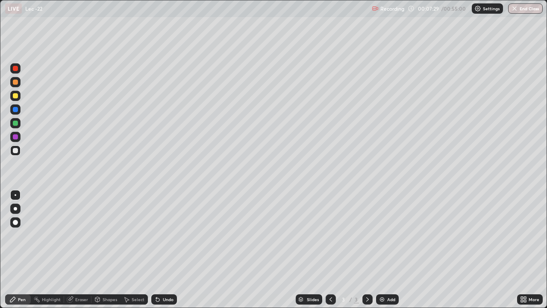
click at [17, 83] on div at bounding box center [15, 82] width 5 height 5
click at [121, 250] on div "Select" at bounding box center [134, 299] width 27 height 10
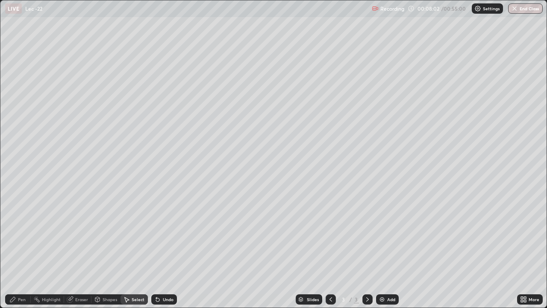
click at [21, 250] on div "Pen" at bounding box center [22, 299] width 8 height 4
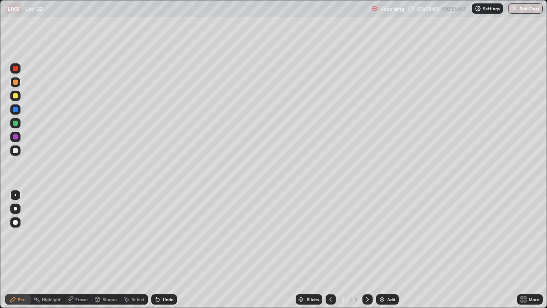
click at [18, 150] on div at bounding box center [15, 150] width 10 height 10
click at [135, 250] on div "Select" at bounding box center [138, 299] width 13 height 4
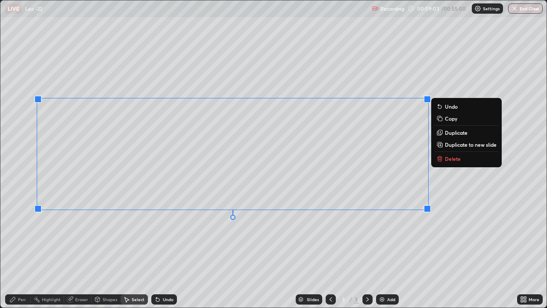
click at [227, 250] on div "0 ° Undo Copy Duplicate Duplicate to new slide Delete" at bounding box center [273, 153] width 546 height 307
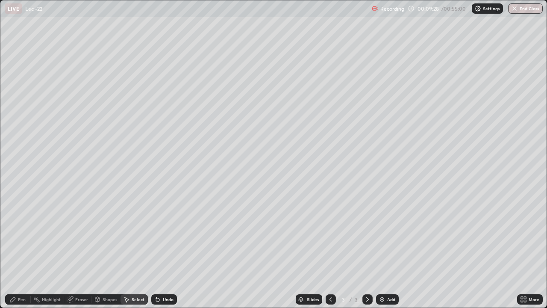
click at [20, 250] on div "Pen" at bounding box center [22, 299] width 8 height 4
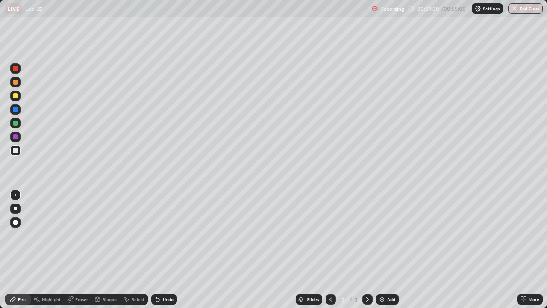
click at [17, 97] on div at bounding box center [15, 95] width 5 height 5
click at [164, 250] on div "Undo" at bounding box center [168, 299] width 11 height 4
click at [165, 250] on div "Undo" at bounding box center [168, 299] width 11 height 4
click at [16, 150] on div at bounding box center [15, 150] width 5 height 5
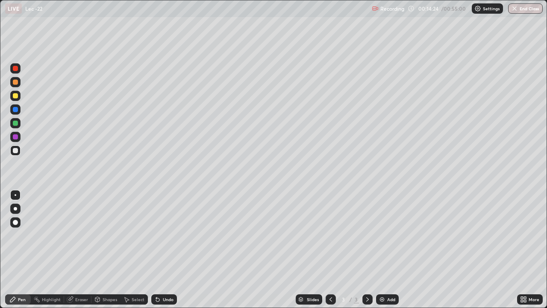
click at [390, 250] on div "Add" at bounding box center [391, 299] width 8 height 4
click at [103, 250] on div "Shapes" at bounding box center [110, 299] width 15 height 4
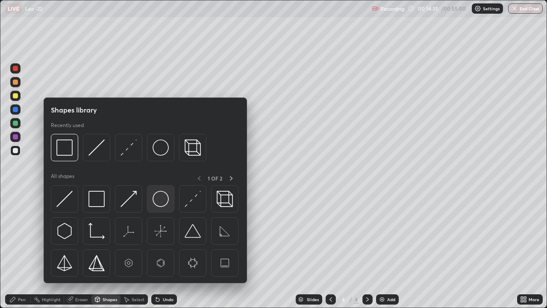
click at [157, 200] on img at bounding box center [161, 199] width 16 height 16
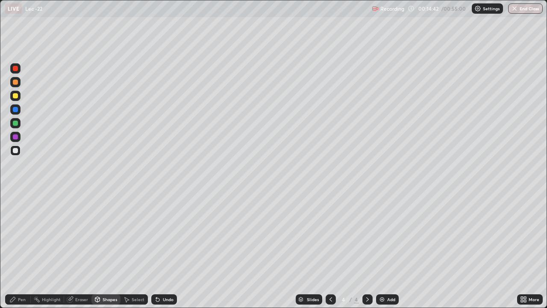
click at [21, 250] on div "Pen" at bounding box center [22, 299] width 8 height 4
click at [136, 250] on div "Select" at bounding box center [138, 299] width 13 height 4
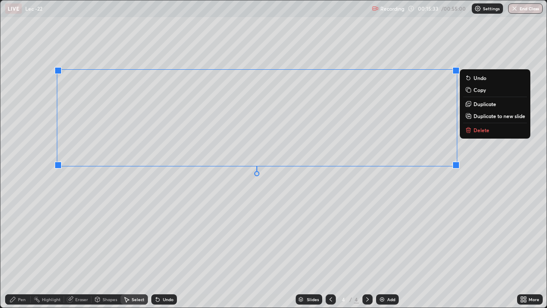
click at [265, 218] on div "0 ° Undo Copy Duplicate Duplicate to new slide Delete" at bounding box center [273, 153] width 546 height 307
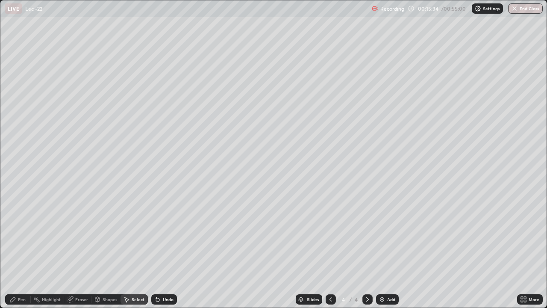
click at [16, 250] on icon at bounding box center [12, 299] width 7 height 7
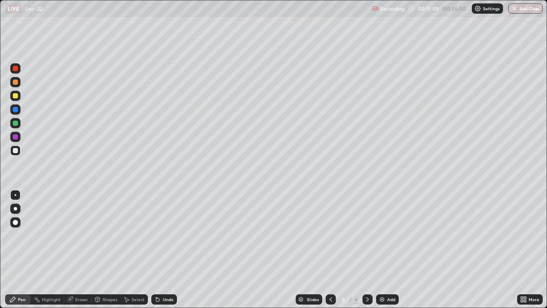
click at [103, 250] on div "Shapes" at bounding box center [110, 299] width 15 height 4
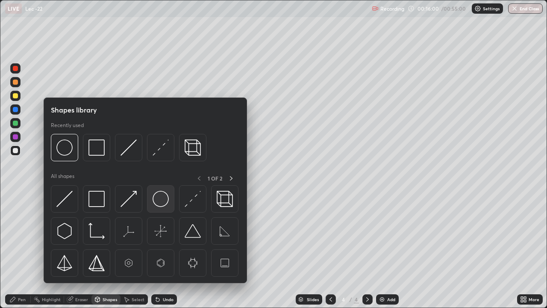
click at [159, 200] on img at bounding box center [161, 199] width 16 height 16
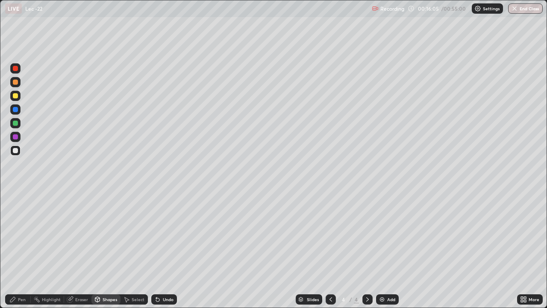
click at [24, 250] on div "Pen" at bounding box center [22, 299] width 8 height 4
click at [168, 250] on div "Undo" at bounding box center [168, 299] width 11 height 4
click at [85, 250] on div "Eraser" at bounding box center [81, 299] width 13 height 4
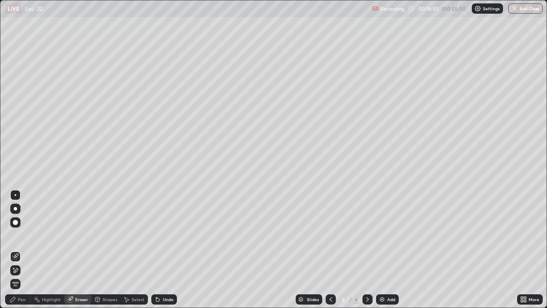
click at [27, 250] on div "Pen" at bounding box center [18, 299] width 26 height 10
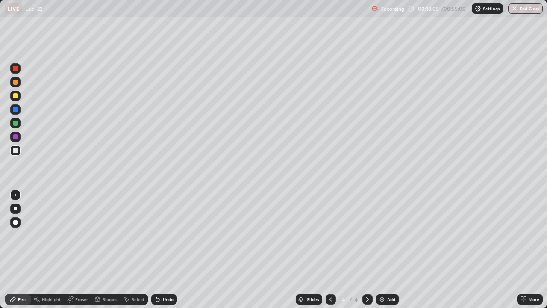
click at [379, 250] on img at bounding box center [382, 299] width 7 height 7
click at [98, 250] on icon at bounding box center [97, 299] width 5 height 5
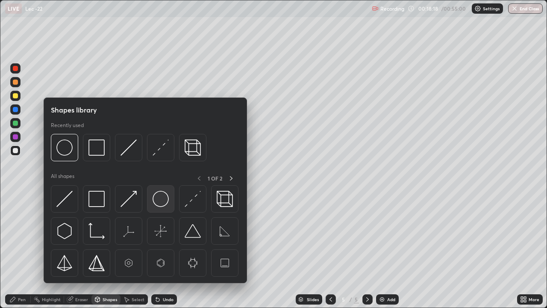
click at [161, 201] on img at bounding box center [161, 199] width 16 height 16
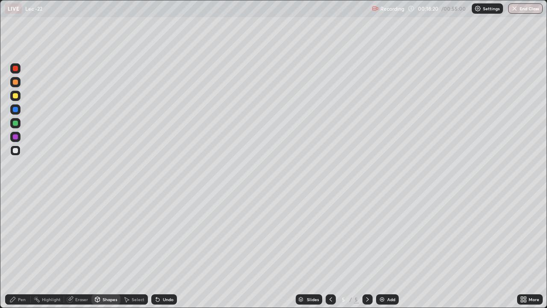
click at [22, 250] on div "Pen" at bounding box center [22, 299] width 8 height 4
click at [136, 250] on div "Select" at bounding box center [138, 299] width 13 height 4
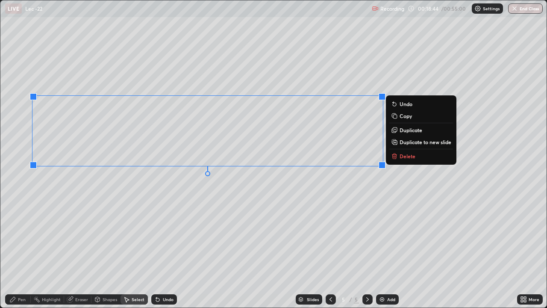
click at [223, 209] on div "0 ° Undo Copy Duplicate Duplicate to new slide Delete" at bounding box center [273, 153] width 546 height 307
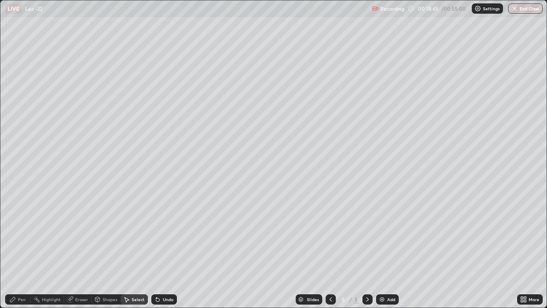
click at [24, 250] on div "Pen" at bounding box center [22, 299] width 8 height 4
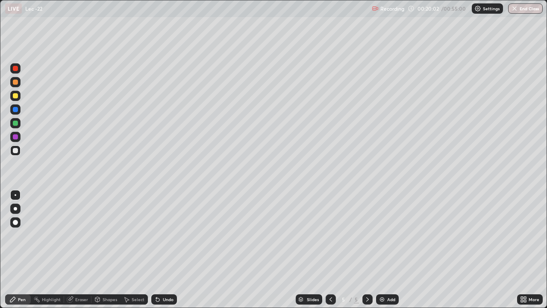
click at [100, 250] on icon at bounding box center [97, 299] width 7 height 7
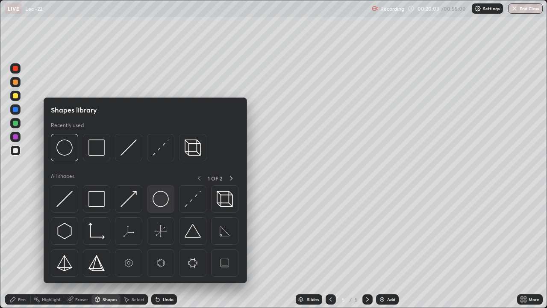
click at [157, 198] on img at bounding box center [161, 199] width 16 height 16
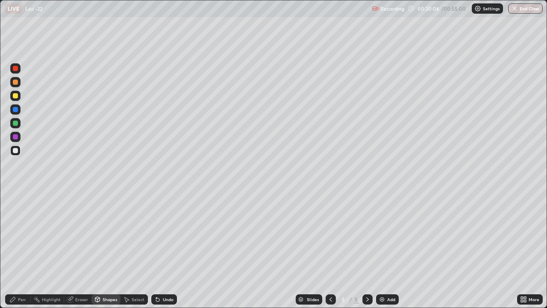
click at [22, 250] on div "Pen" at bounding box center [22, 299] width 8 height 4
click at [135, 250] on div "Select" at bounding box center [138, 299] width 13 height 4
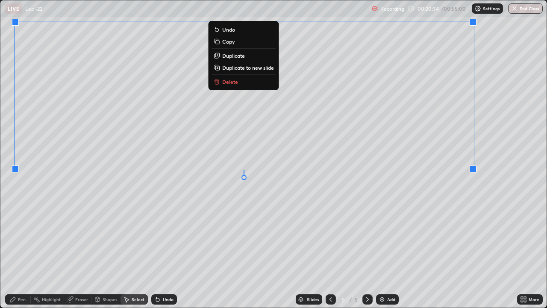
click at [304, 213] on div "0 ° Undo Copy Duplicate Duplicate to new slide Delete" at bounding box center [273, 153] width 546 height 307
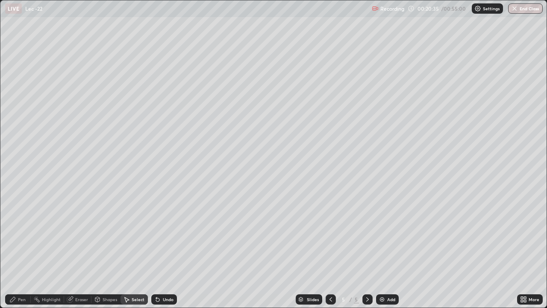
click at [25, 250] on div "Pen" at bounding box center [22, 299] width 8 height 4
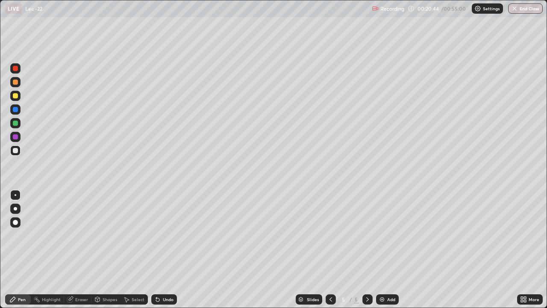
click at [164, 250] on div "Undo" at bounding box center [168, 299] width 11 height 4
click at [383, 250] on img at bounding box center [382, 299] width 7 height 7
click at [136, 250] on div "Select" at bounding box center [138, 299] width 13 height 4
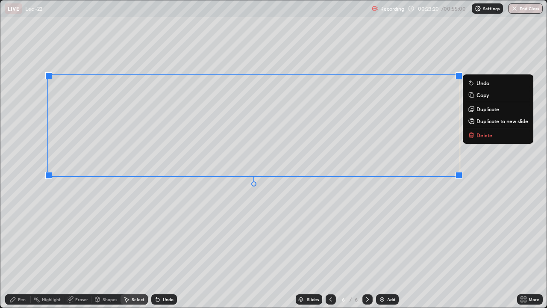
click at [236, 233] on div "0 ° Undo Copy Duplicate Duplicate to new slide Delete" at bounding box center [273, 153] width 546 height 307
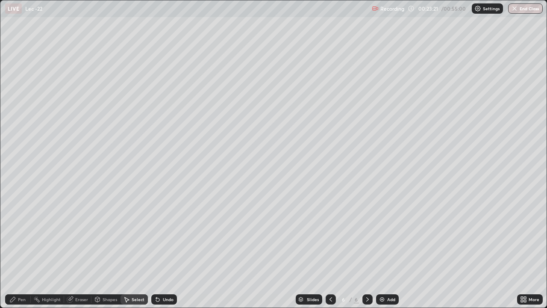
click at [23, 250] on div "Pen" at bounding box center [22, 299] width 8 height 4
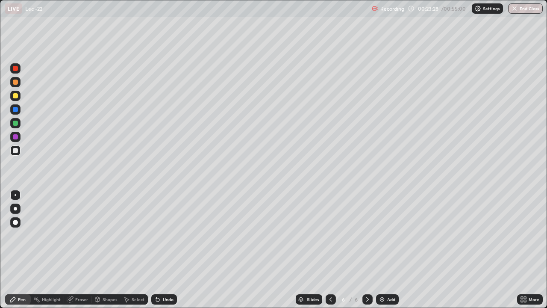
click at [82, 250] on div "Eraser" at bounding box center [81, 299] width 13 height 4
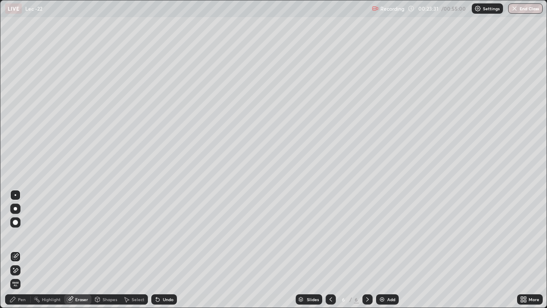
click at [15, 250] on icon at bounding box center [12, 299] width 7 height 7
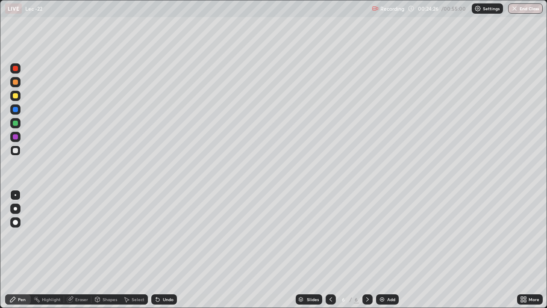
click at [138, 250] on div "Select" at bounding box center [138, 299] width 13 height 4
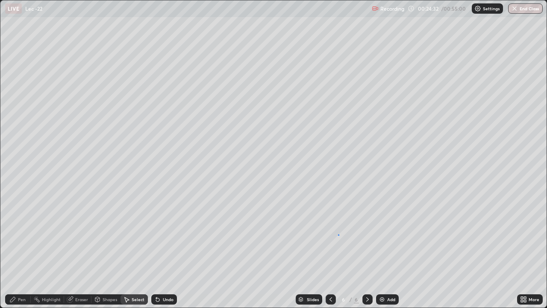
click at [339, 234] on div "0 ° Undo Copy Duplicate Duplicate to new slide Delete" at bounding box center [273, 153] width 546 height 307
click at [26, 250] on div "Pen" at bounding box center [18, 299] width 26 height 10
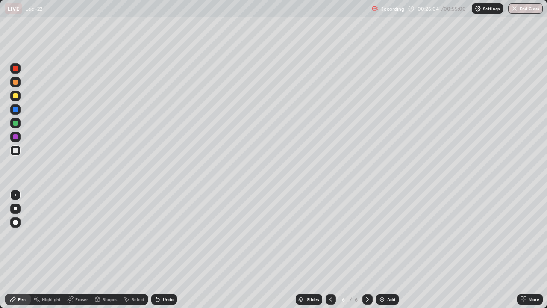
click at [387, 250] on div "Add" at bounding box center [391, 299] width 8 height 4
click at [80, 250] on div "Eraser" at bounding box center [81, 299] width 13 height 4
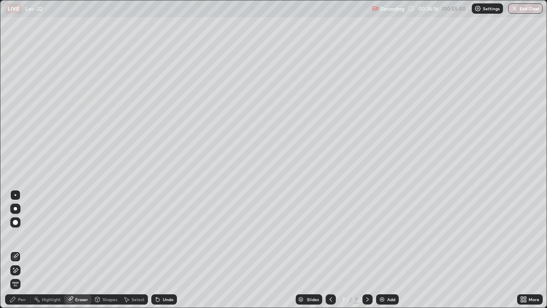
click at [19, 250] on div "Pen" at bounding box center [22, 299] width 8 height 4
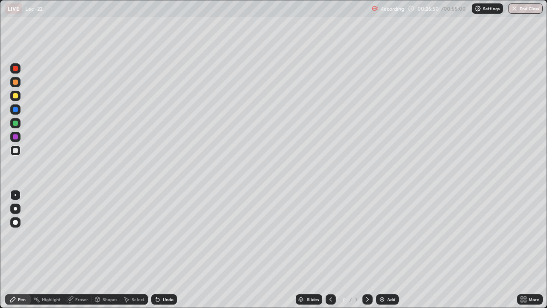
click at [79, 250] on div "Eraser" at bounding box center [81, 299] width 13 height 4
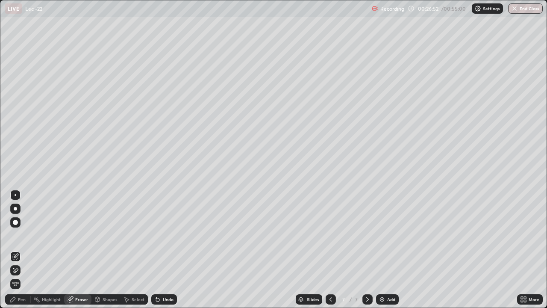
click at [21, 250] on div "Pen" at bounding box center [18, 299] width 26 height 10
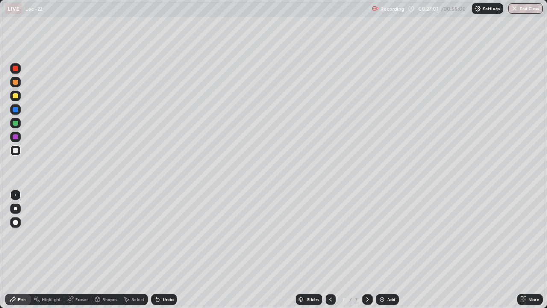
click at [109, 250] on div "Shapes" at bounding box center [110, 299] width 15 height 4
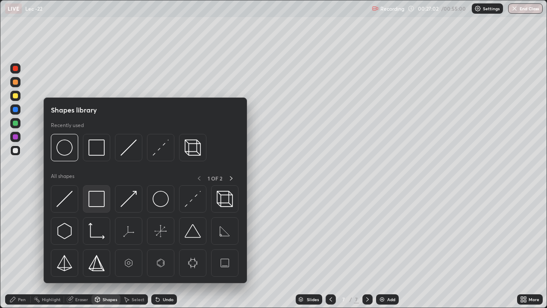
click at [98, 197] on img at bounding box center [96, 199] width 16 height 16
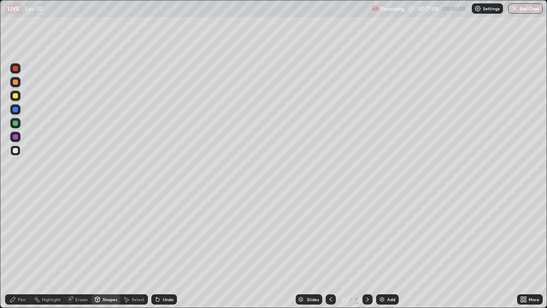
click at [137, 250] on div "Select" at bounding box center [138, 299] width 13 height 4
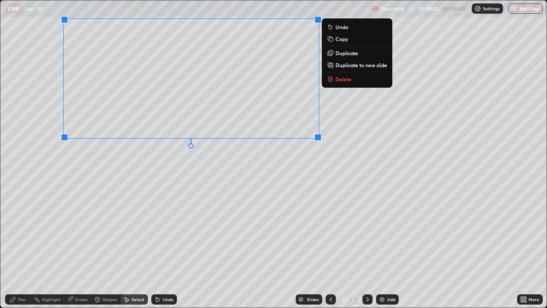
click at [148, 175] on div "0 ° Undo Copy Duplicate Duplicate to new slide Delete" at bounding box center [273, 153] width 546 height 307
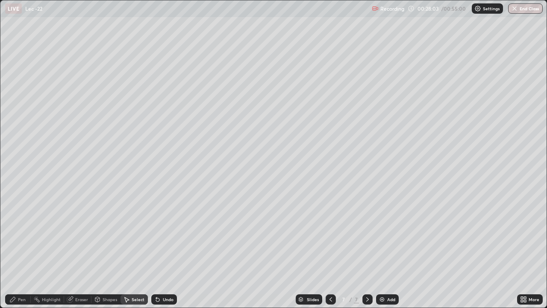
click at [21, 250] on div "Pen" at bounding box center [22, 299] width 8 height 4
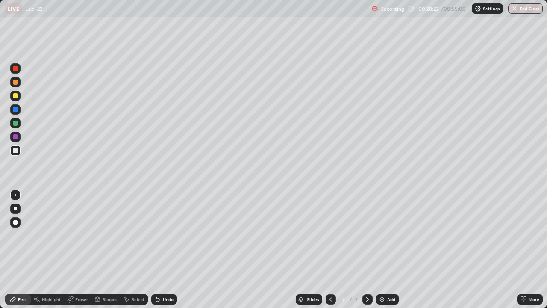
click at [379, 250] on img at bounding box center [382, 299] width 7 height 7
click at [80, 250] on div "Eraser" at bounding box center [81, 299] width 13 height 4
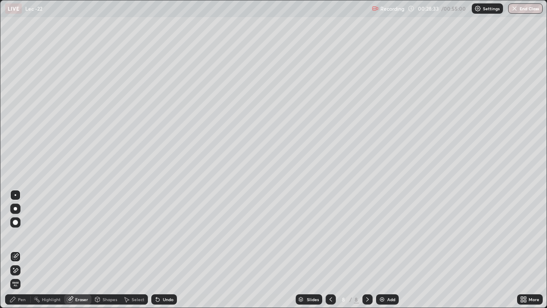
click at [26, 250] on div "Pen" at bounding box center [18, 299] width 26 height 10
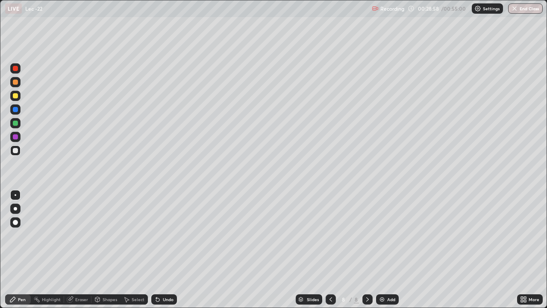
click at [135, 250] on div "Select" at bounding box center [138, 299] width 13 height 4
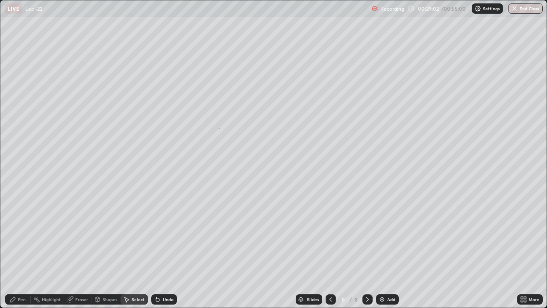
click at [219, 128] on div "0 ° Undo Copy Duplicate Duplicate to new slide Delete" at bounding box center [273, 153] width 546 height 307
click at [24, 250] on div "Pen" at bounding box center [22, 299] width 8 height 4
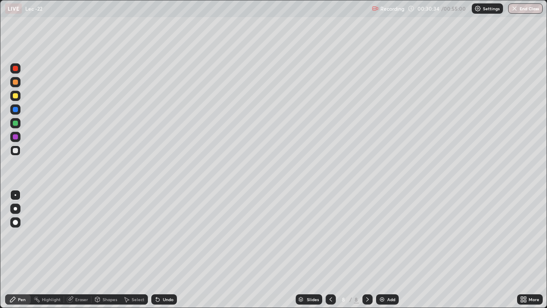
click at [15, 85] on div at bounding box center [15, 82] width 10 height 10
click at [82, 250] on div "Eraser" at bounding box center [77, 299] width 27 height 10
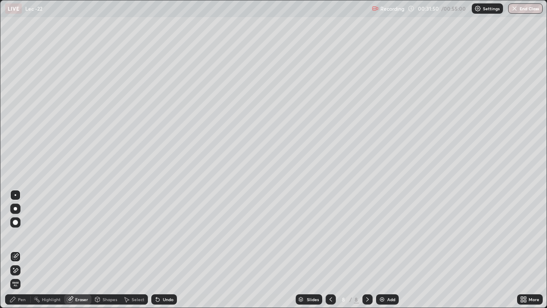
click at [18, 250] on div "Pen" at bounding box center [22, 299] width 8 height 4
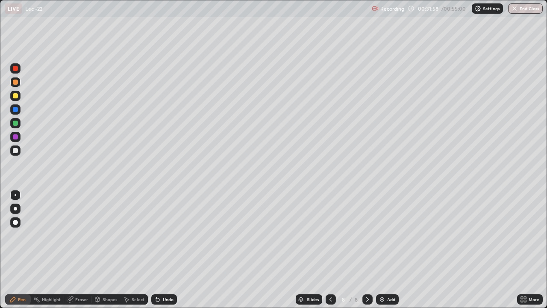
click at [18, 153] on div at bounding box center [15, 150] width 10 height 10
click at [132, 250] on div "Select" at bounding box center [138, 299] width 13 height 4
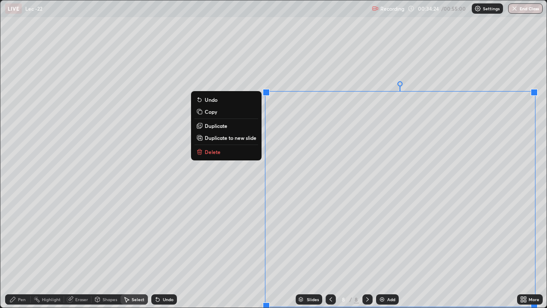
click at [416, 225] on div "0 ° Undo Copy Duplicate Duplicate to new slide Delete" at bounding box center [273, 153] width 546 height 307
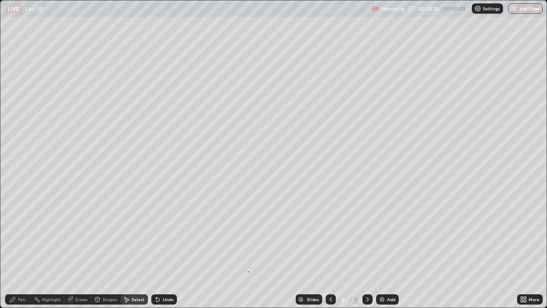
click at [248, 250] on div "0 ° Undo Copy Duplicate Duplicate to new slide Delete" at bounding box center [273, 153] width 546 height 307
click at [19, 250] on div "Pen" at bounding box center [22, 299] width 8 height 4
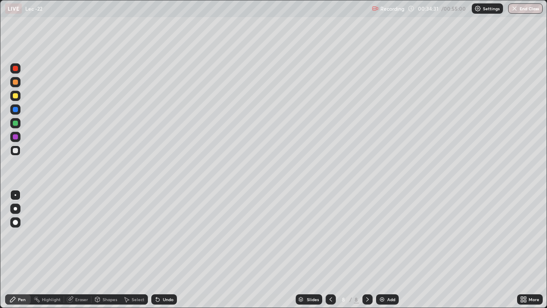
click at [15, 96] on div at bounding box center [15, 95] width 5 height 5
click at [137, 250] on div "Select" at bounding box center [138, 299] width 13 height 4
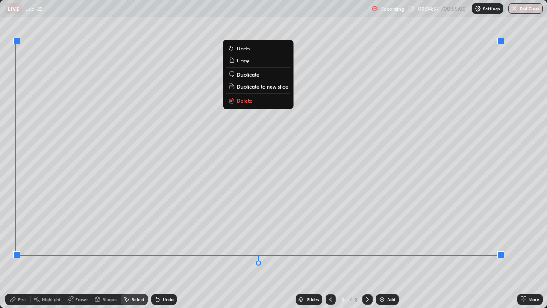
click at [251, 250] on div "0 ° Undo Copy Duplicate Duplicate to new slide Delete" at bounding box center [273, 153] width 546 height 307
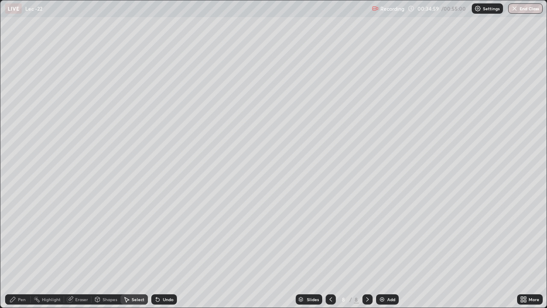
click at [27, 250] on div "Pen" at bounding box center [18, 299] width 26 height 10
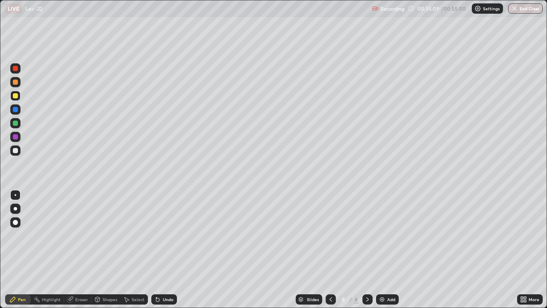
click at [17, 152] on div at bounding box center [15, 150] width 5 height 5
click at [391, 250] on div "Add" at bounding box center [391, 299] width 8 height 4
click at [135, 250] on div "Select" at bounding box center [138, 299] width 13 height 4
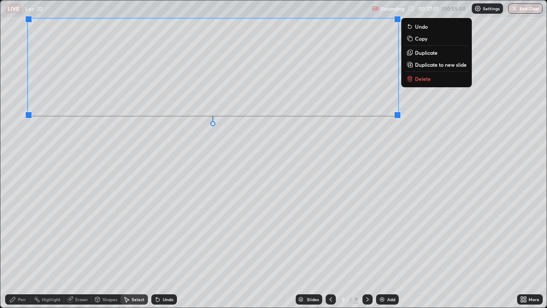
click at [250, 167] on div "0 ° Undo Copy Duplicate Duplicate to new slide Delete" at bounding box center [273, 153] width 546 height 307
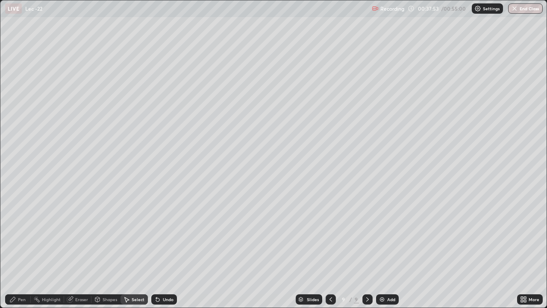
click at [22, 250] on div "Pen" at bounding box center [22, 299] width 8 height 4
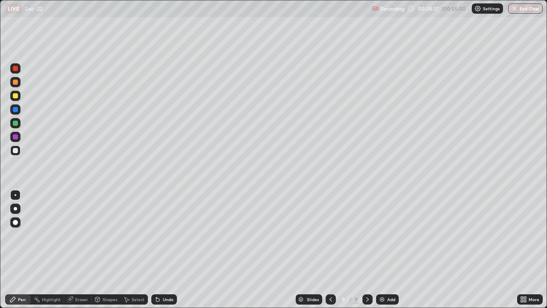
click at [158, 250] on icon at bounding box center [157, 299] width 7 height 7
click at [16, 95] on div at bounding box center [15, 95] width 5 height 5
click at [16, 152] on div at bounding box center [15, 150] width 5 height 5
click at [17, 94] on div at bounding box center [15, 95] width 5 height 5
click at [385, 250] on div "Add" at bounding box center [387, 299] width 23 height 10
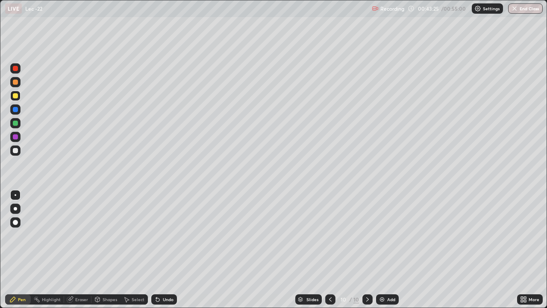
click at [16, 150] on div at bounding box center [15, 150] width 5 height 5
click at [382, 250] on img at bounding box center [382, 299] width 7 height 7
click at [135, 250] on div "Select" at bounding box center [138, 299] width 13 height 4
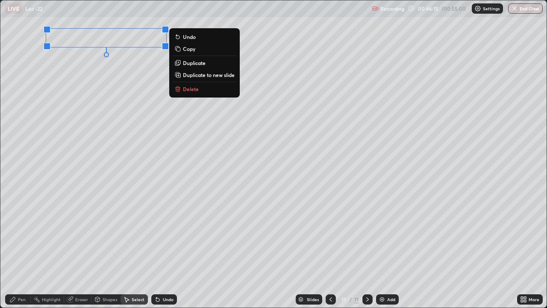
click at [22, 250] on div "Pen" at bounding box center [22, 299] width 8 height 4
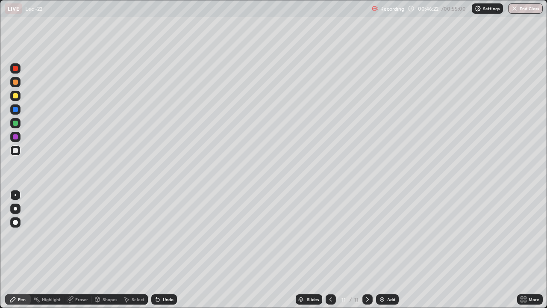
click at [105, 250] on div "Shapes" at bounding box center [110, 299] width 15 height 4
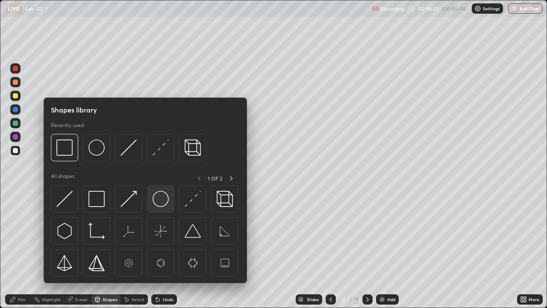
click at [160, 200] on img at bounding box center [161, 199] width 16 height 16
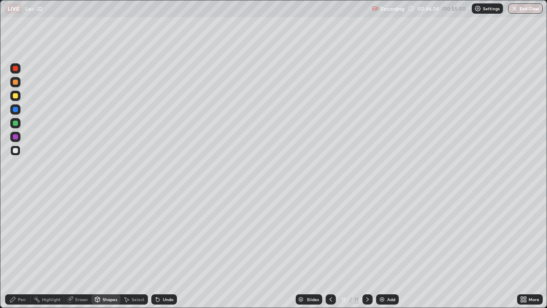
click at [21, 250] on div "Pen" at bounding box center [22, 299] width 8 height 4
click at [133, 250] on div "Select" at bounding box center [138, 299] width 13 height 4
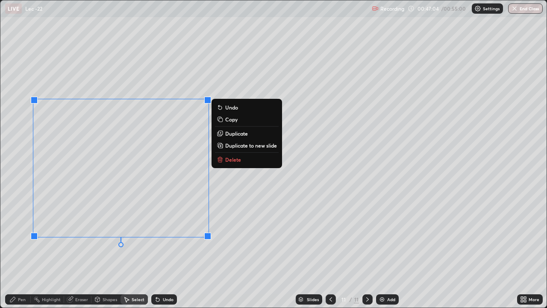
click at [127, 250] on div "0 ° Undo Copy Duplicate Duplicate to new slide Delete" at bounding box center [273, 153] width 546 height 307
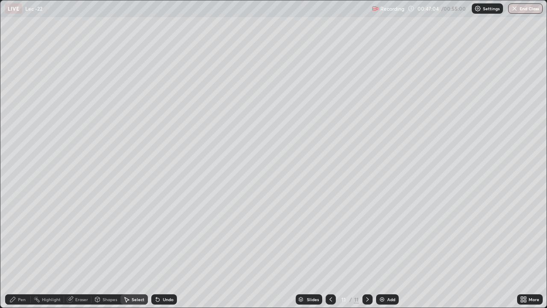
click at [23, 250] on div "Pen" at bounding box center [22, 299] width 8 height 4
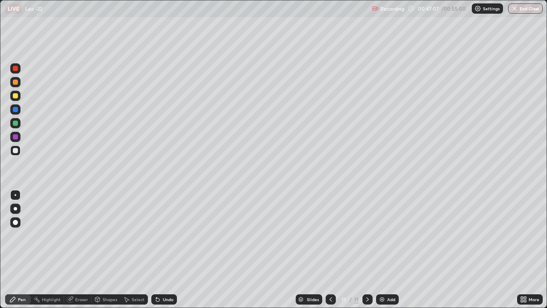
click at [85, 250] on div "Eraser" at bounding box center [81, 299] width 13 height 4
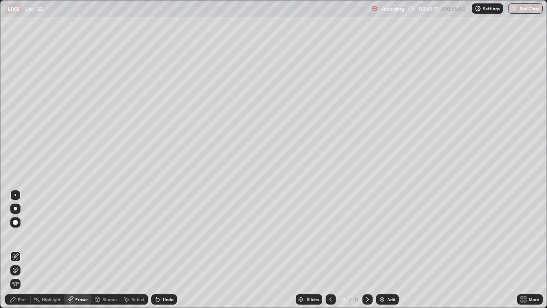
click at [17, 250] on div "Pen" at bounding box center [18, 299] width 26 height 10
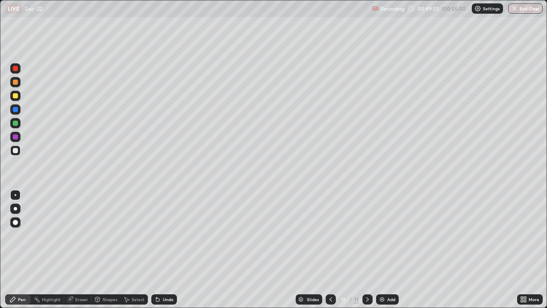
click at [382, 250] on img at bounding box center [382, 299] width 7 height 7
click at [76, 250] on div "Eraser" at bounding box center [81, 299] width 13 height 4
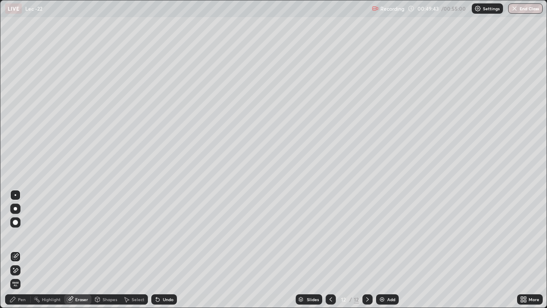
click at [18, 250] on div "Pen" at bounding box center [22, 299] width 8 height 4
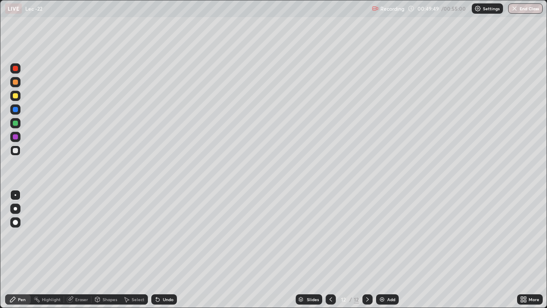
click at [77, 250] on div "Eraser" at bounding box center [81, 299] width 13 height 4
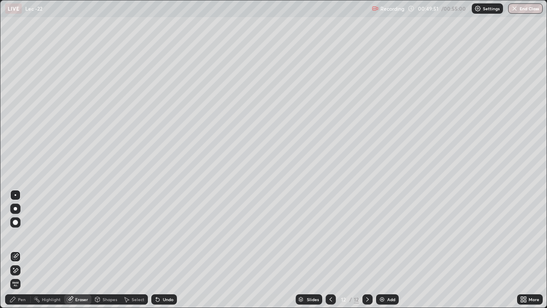
click at [16, 250] on div "Pen" at bounding box center [18, 299] width 26 height 10
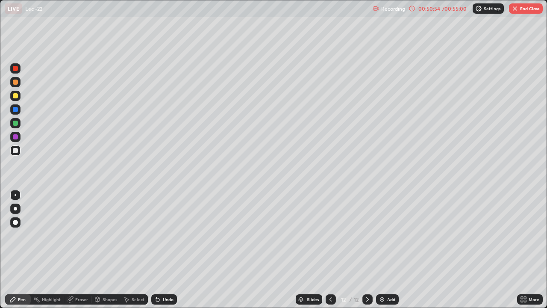
click at [140, 250] on div "Select" at bounding box center [138, 299] width 13 height 4
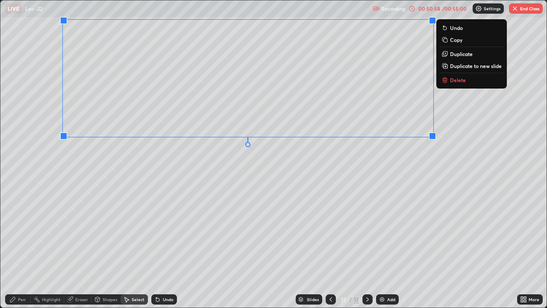
click at [327, 194] on div "0 ° Undo Copy Duplicate Duplicate to new slide Delete" at bounding box center [273, 153] width 546 height 307
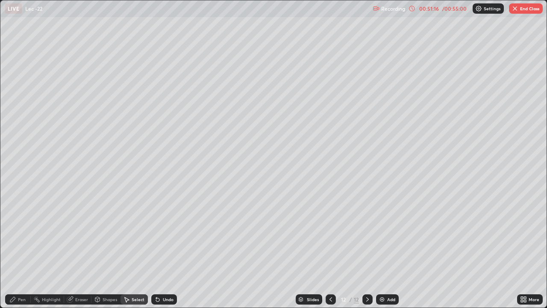
click at [27, 250] on div "Pen" at bounding box center [18, 299] width 26 height 10
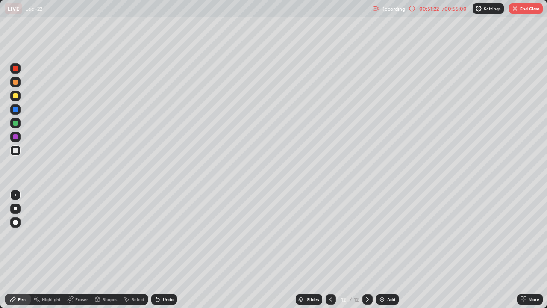
click at [72, 250] on icon at bounding box center [70, 298] width 5 height 4
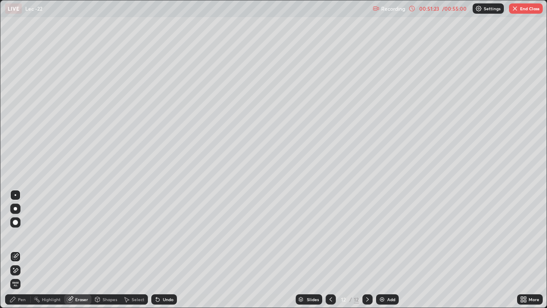
click at [18, 250] on div "Pen" at bounding box center [22, 299] width 8 height 4
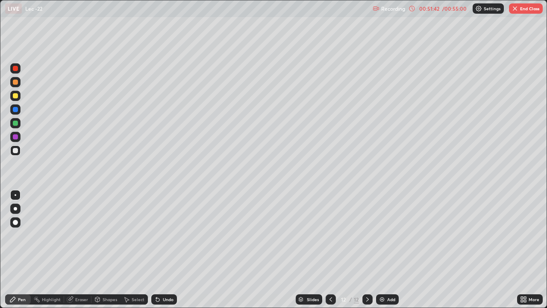
click at [84, 250] on div "Eraser" at bounding box center [81, 299] width 13 height 4
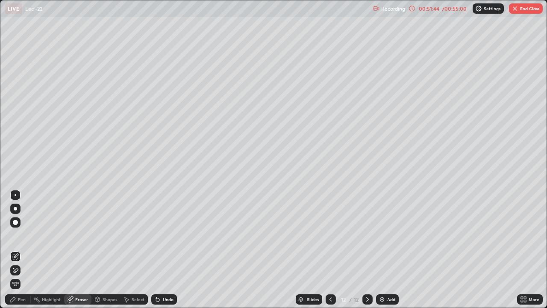
click at [25, 250] on div "Pen" at bounding box center [22, 299] width 8 height 4
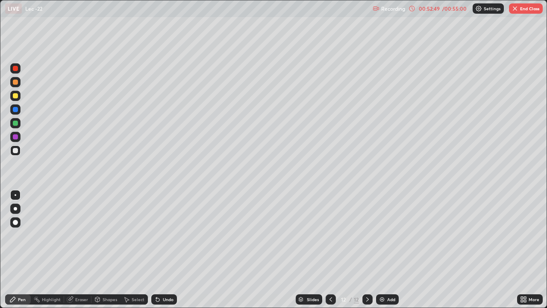
click at [386, 250] on div "Add" at bounding box center [387, 299] width 23 height 10
click at [130, 250] on div "Select" at bounding box center [134, 299] width 27 height 10
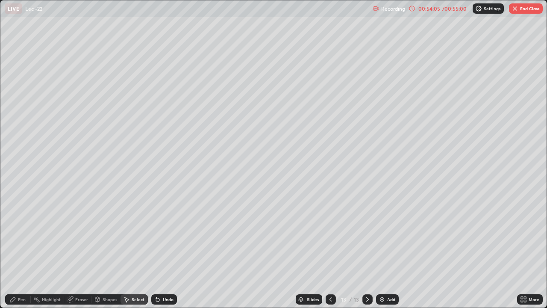
click at [118, 215] on div "0 ° Undo Copy Duplicate Duplicate to new slide Delete" at bounding box center [273, 153] width 546 height 307
click at [19, 250] on div "Pen" at bounding box center [18, 299] width 26 height 10
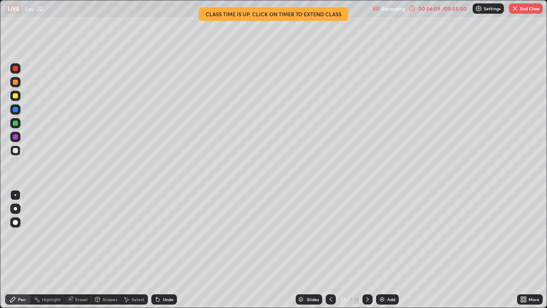
click at [526, 8] on button "End Class" at bounding box center [526, 8] width 34 height 10
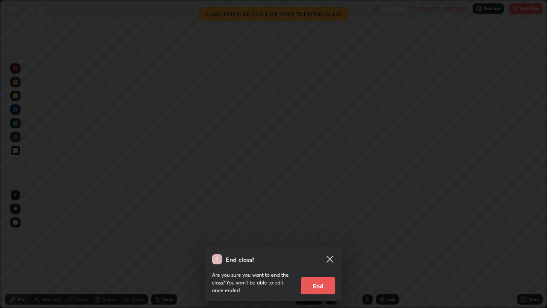
click at [322, 250] on button "End" at bounding box center [318, 285] width 34 height 17
